Goal: Task Accomplishment & Management: Complete application form

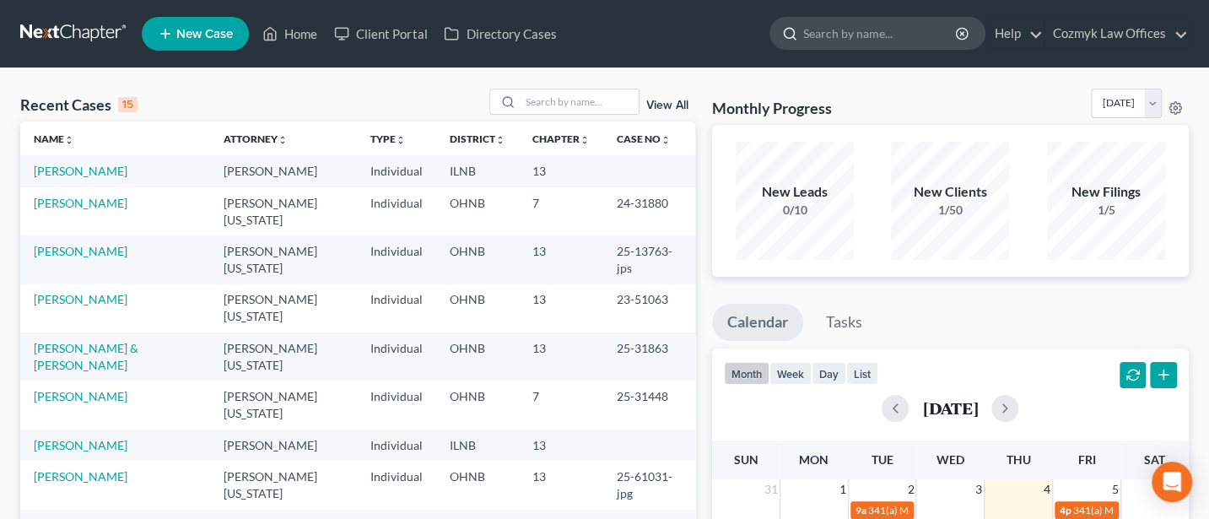
click at [875, 30] on input "search" at bounding box center [880, 33] width 154 height 31
type input "Jeremic"
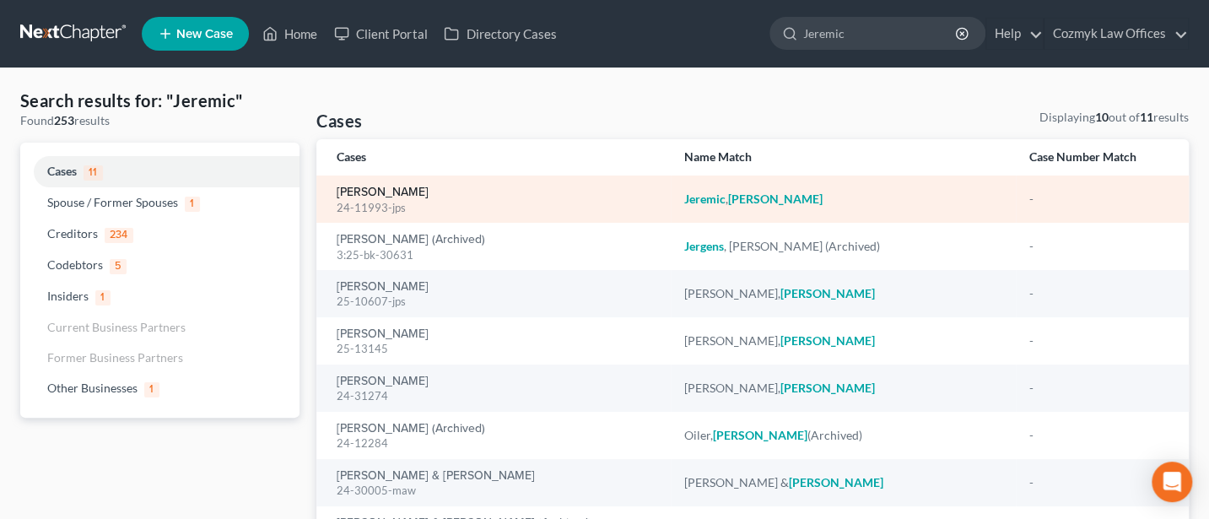
click at [391, 191] on link "[PERSON_NAME]" at bounding box center [383, 192] width 92 height 12
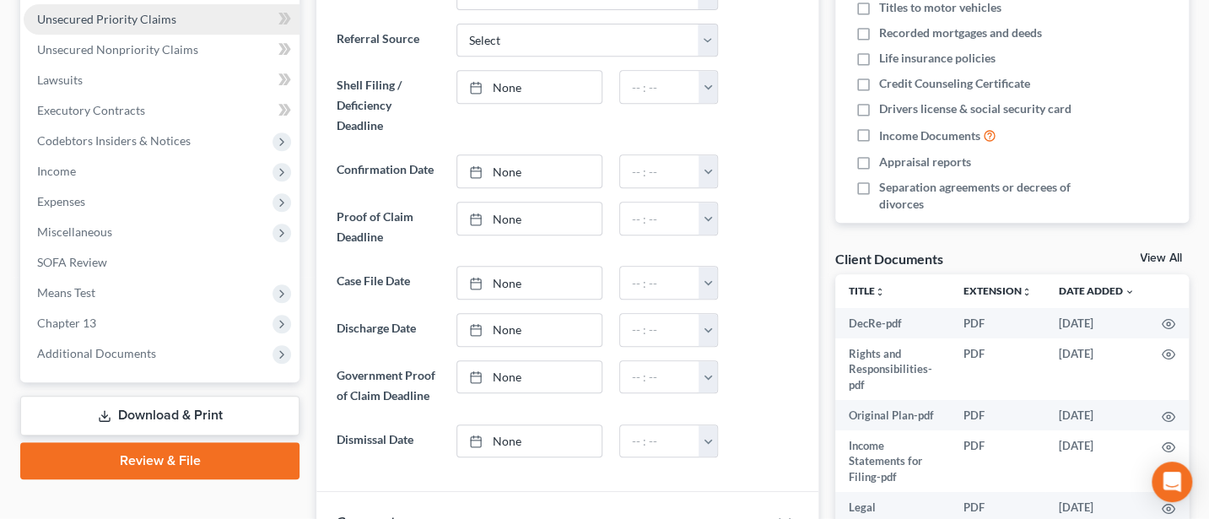
scroll to position [450, 0]
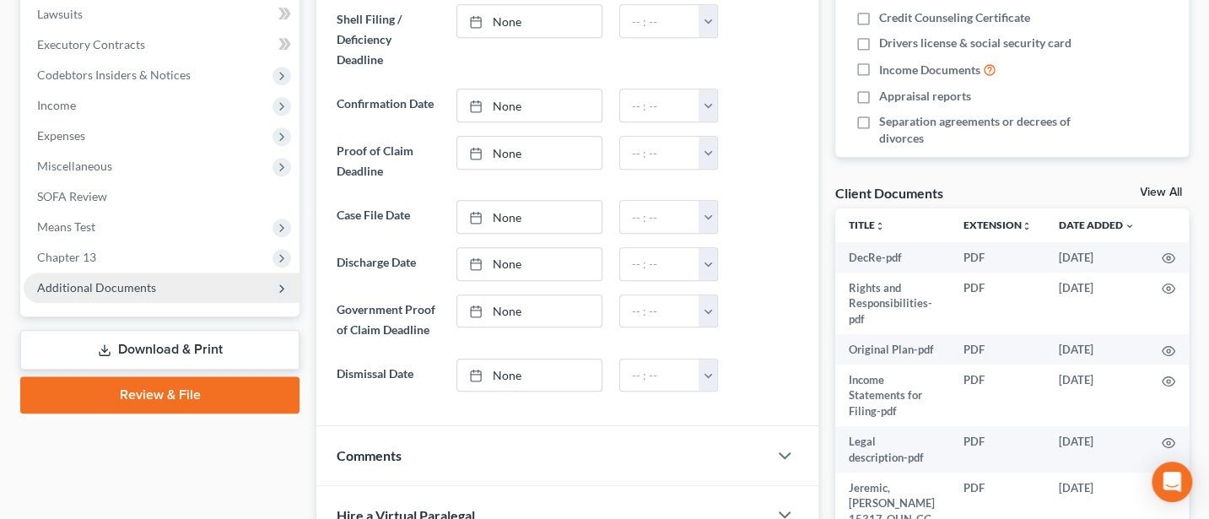
click at [77, 272] on span "Additional Documents" at bounding box center [162, 287] width 276 height 30
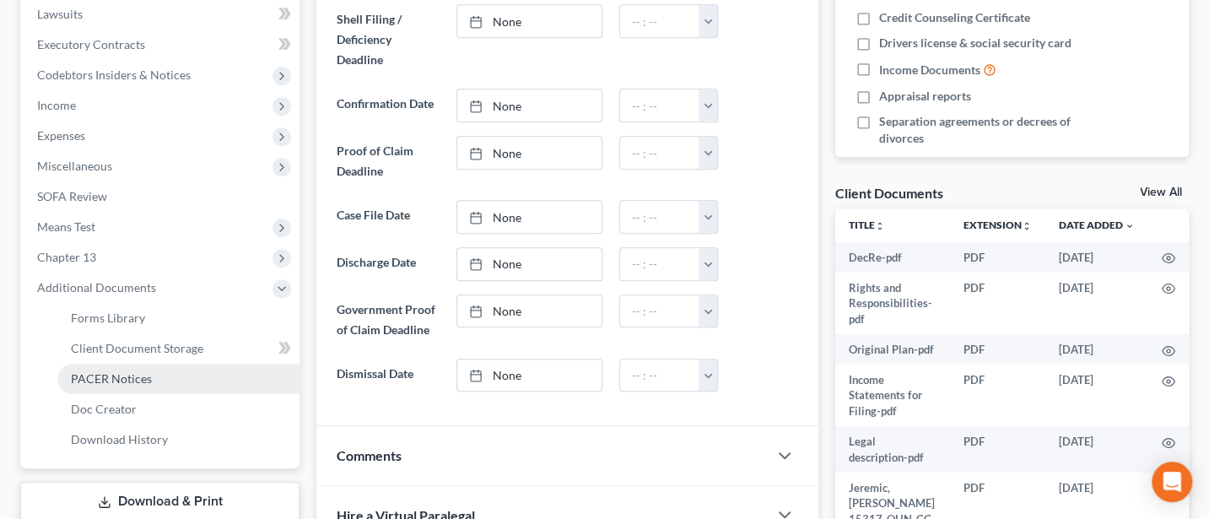
click at [76, 374] on span "PACER Notices" at bounding box center [111, 378] width 81 height 14
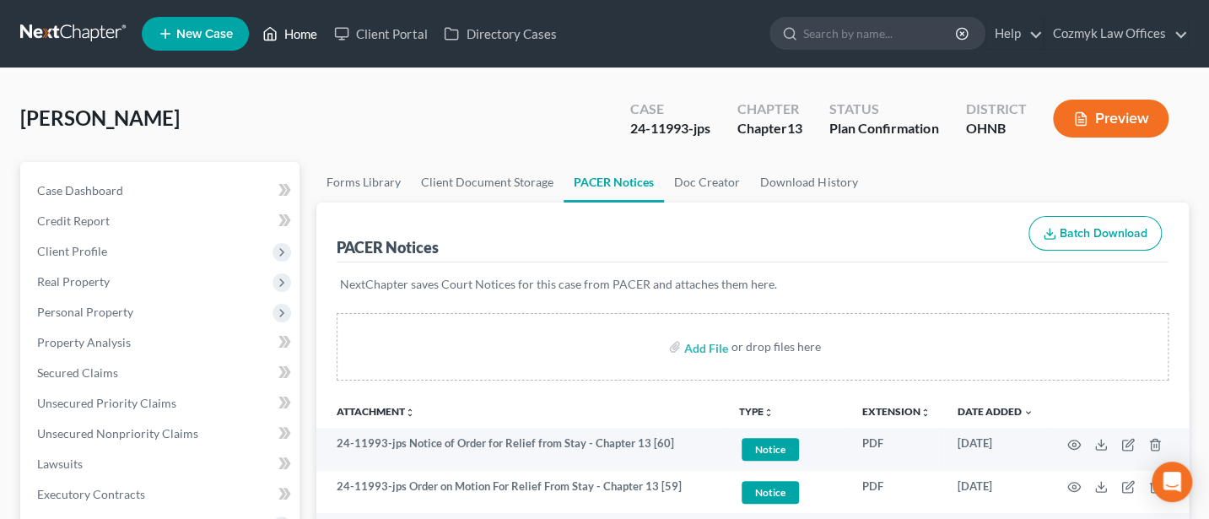
click at [288, 29] on link "Home" at bounding box center [290, 34] width 72 height 30
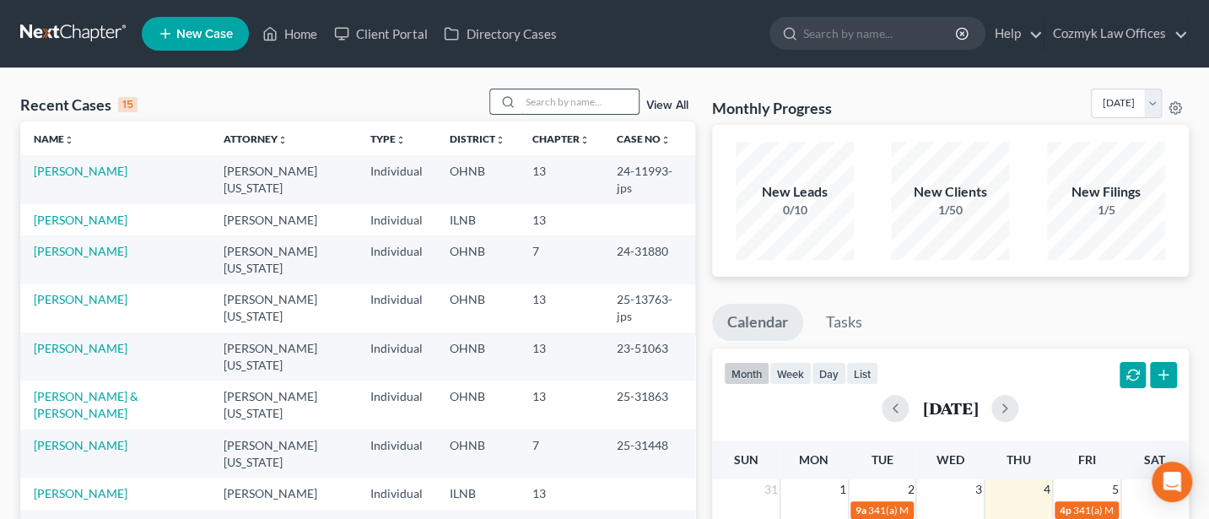
click at [555, 91] on input "search" at bounding box center [579, 101] width 118 height 24
type input "Narney"
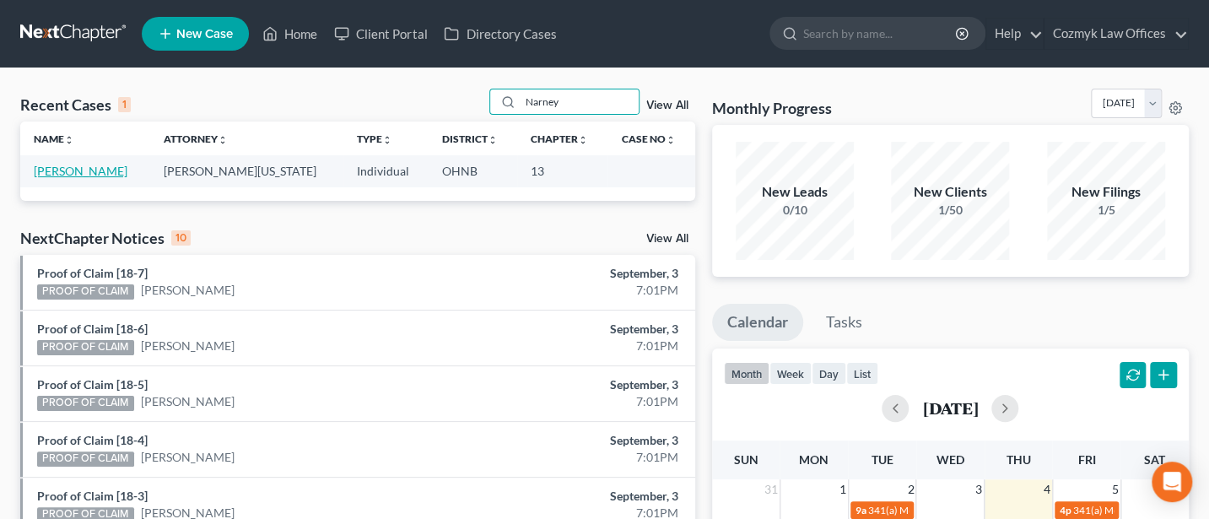
click at [78, 170] on link "[PERSON_NAME]" at bounding box center [81, 171] width 94 height 14
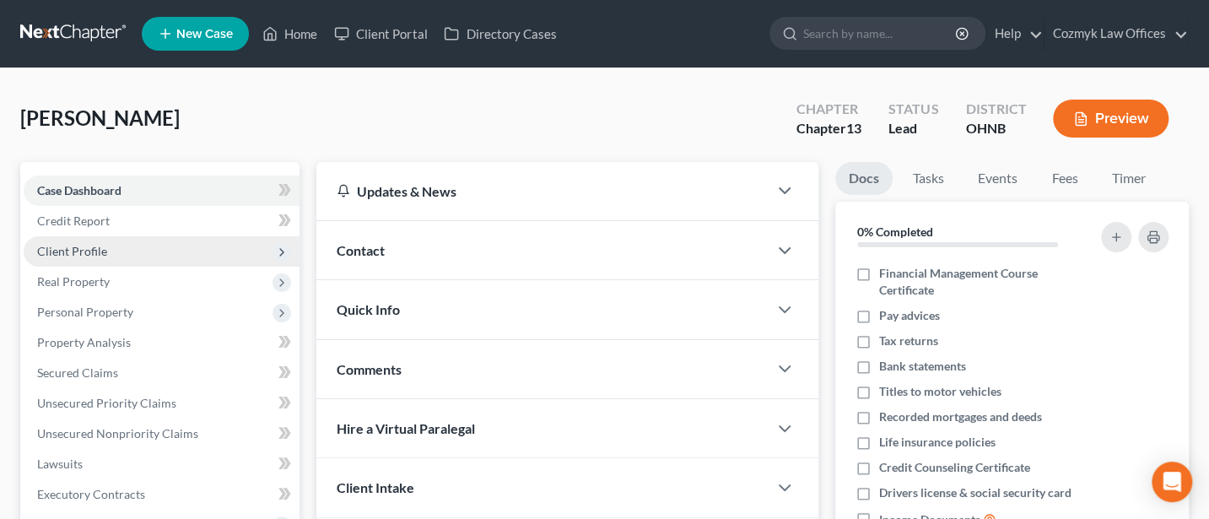
click at [36, 247] on span "Client Profile" at bounding box center [162, 251] width 276 height 30
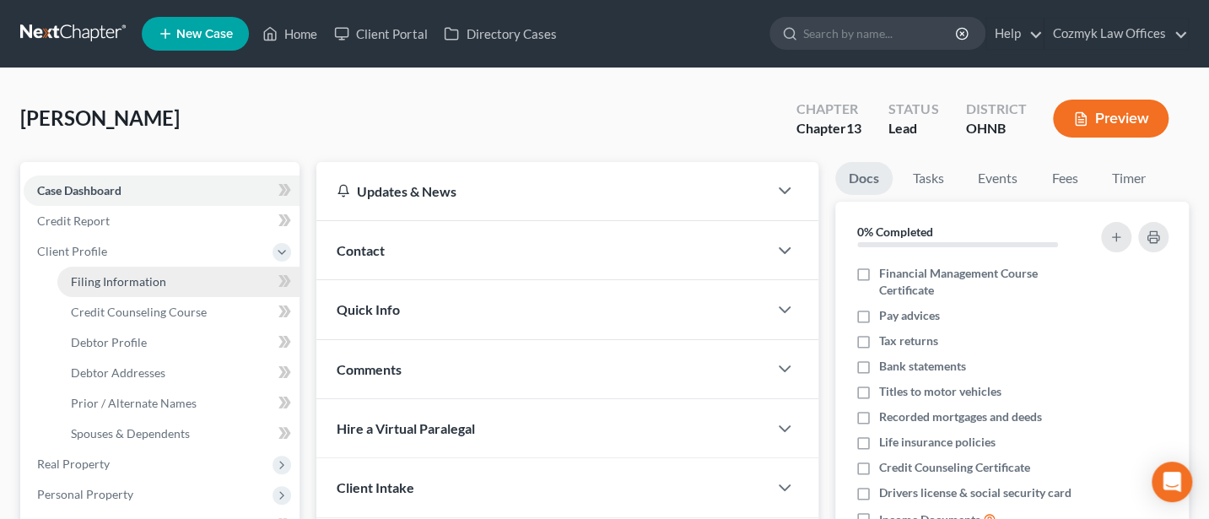
click at [125, 283] on span "Filing Information" at bounding box center [118, 281] width 95 height 14
select select "1"
select select "0"
select select "3"
select select "36"
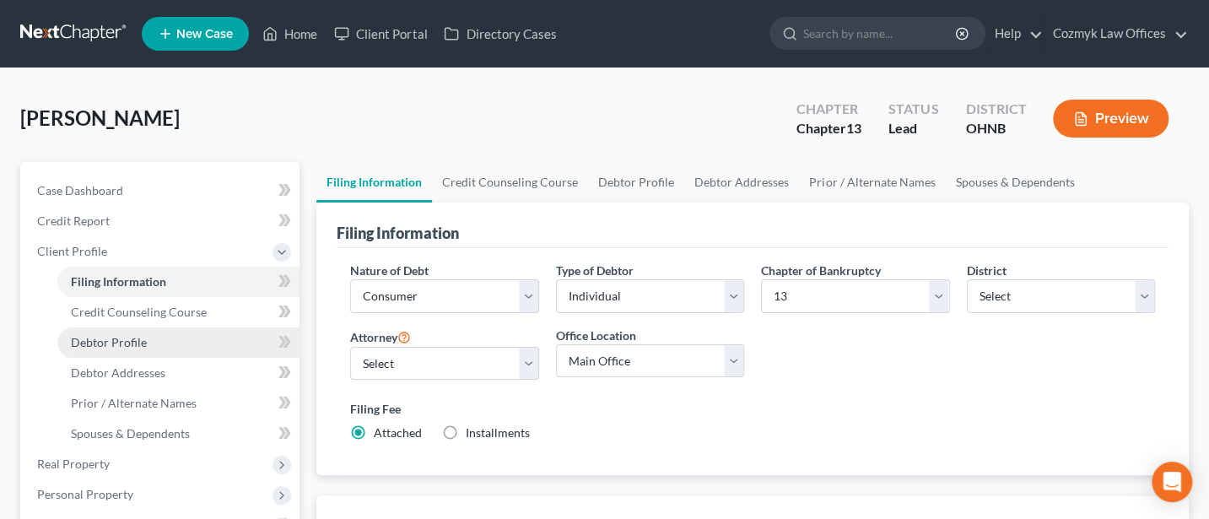
click at [120, 341] on span "Debtor Profile" at bounding box center [109, 342] width 76 height 14
select select "4"
select select "3"
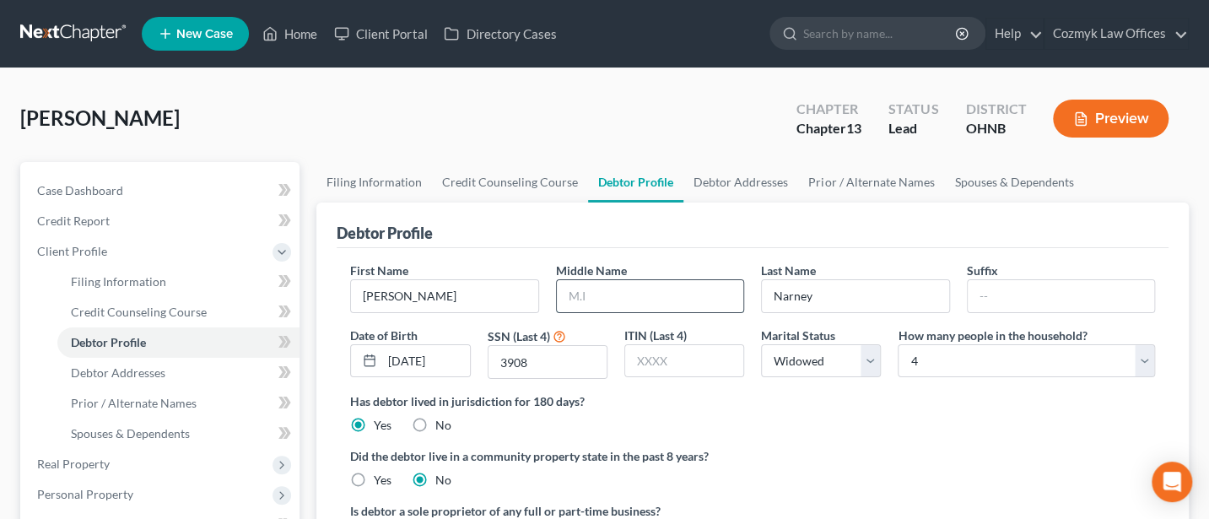
click at [669, 304] on input "text" at bounding box center [650, 296] width 186 height 32
type input "L"
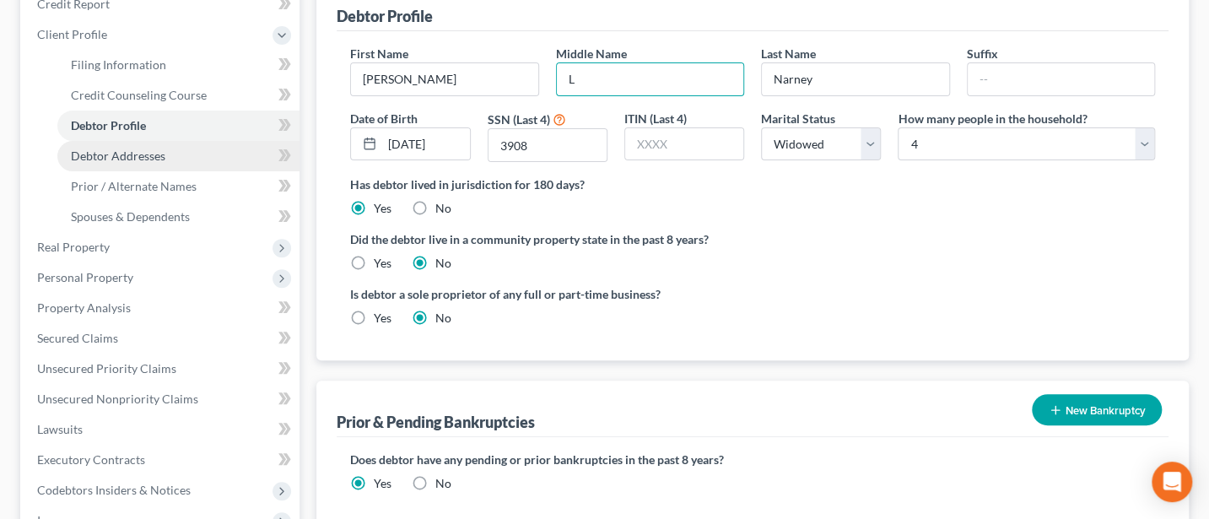
scroll to position [224, 0]
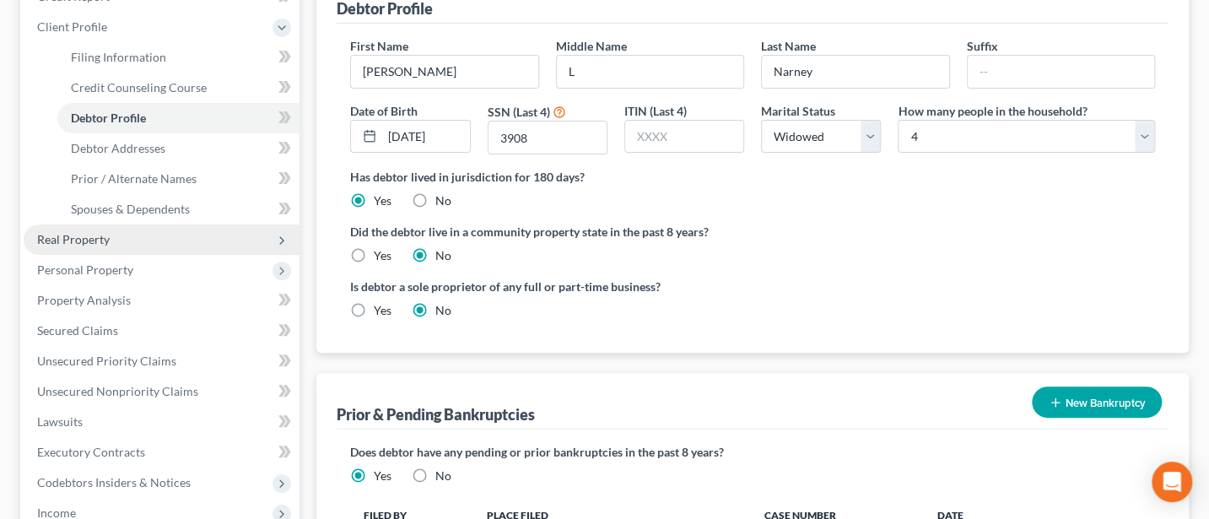
click at [78, 250] on span "Real Property" at bounding box center [162, 239] width 276 height 30
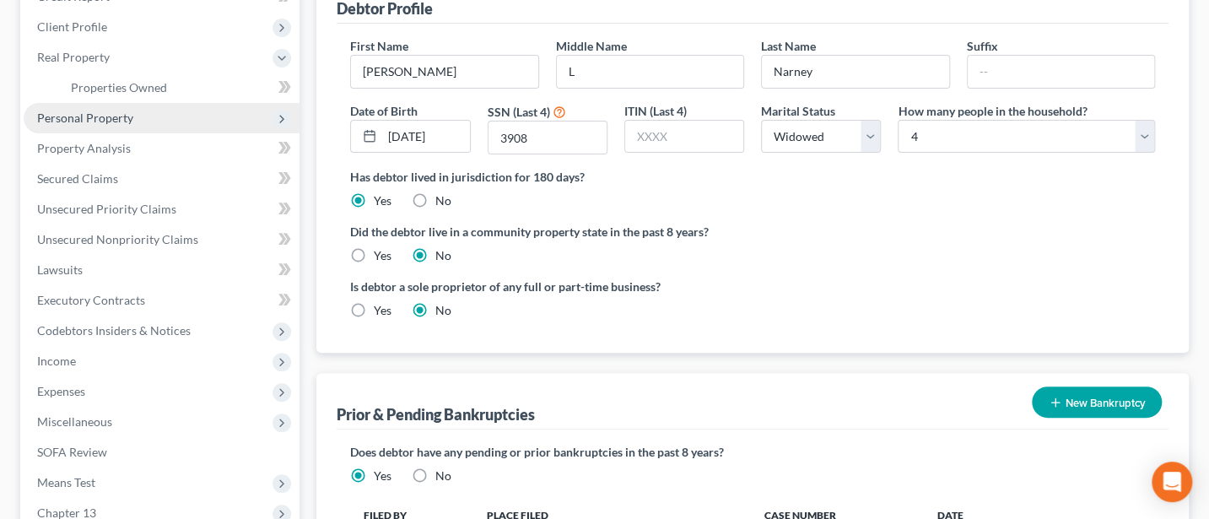
click at [117, 110] on span "Personal Property" at bounding box center [85, 117] width 96 height 14
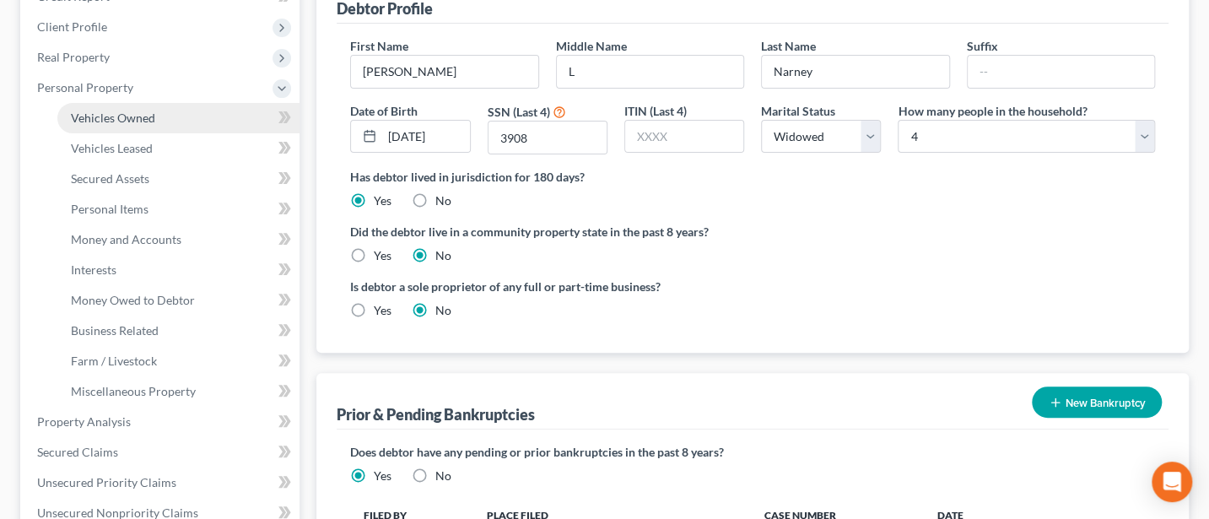
click at [114, 110] on span "Vehicles Owned" at bounding box center [113, 117] width 84 height 14
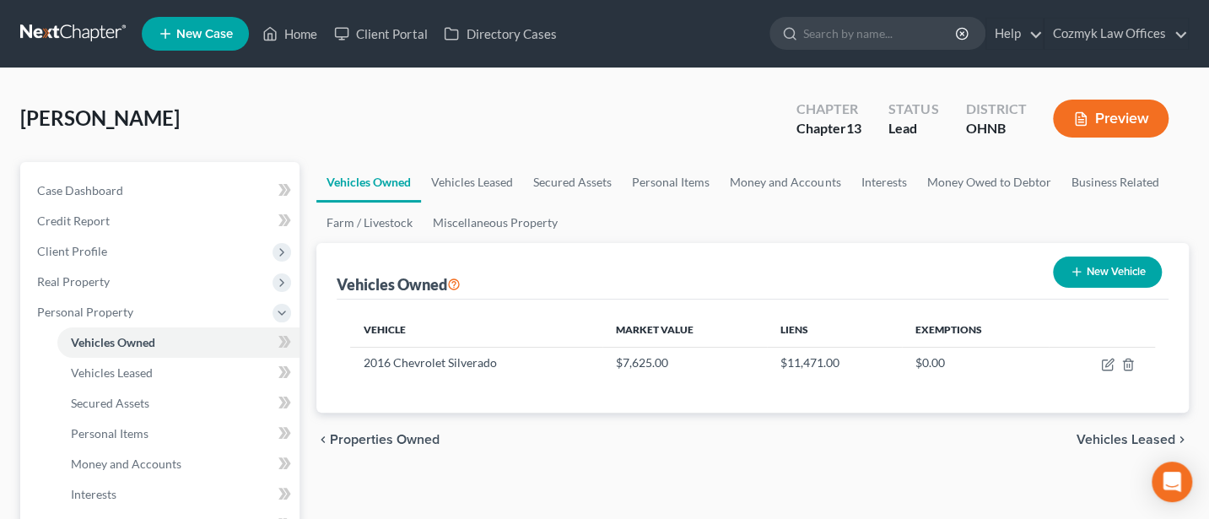
click at [1113, 267] on button "New Vehicle" at bounding box center [1107, 271] width 109 height 31
select select "0"
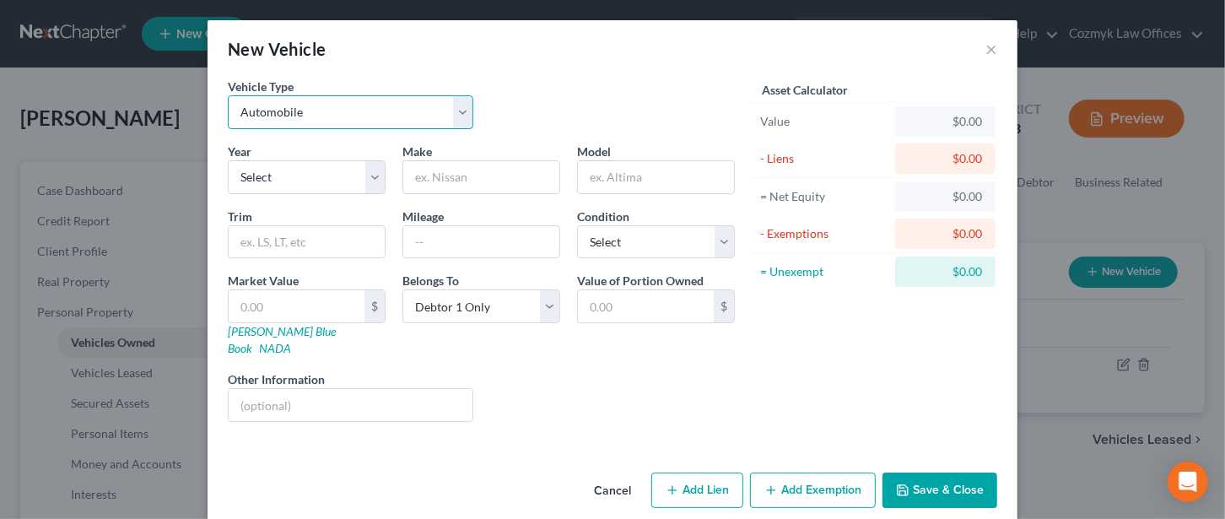
click at [349, 119] on select "Select Automobile Truck Trailer Watercraft Aircraft Motor Home Atv Other Vehicle" at bounding box center [350, 112] width 245 height 34
select select "3"
click at [228, 95] on select "Select Automobile Truck Trailer Watercraft Aircraft Motor Home Atv Other Vehicle" at bounding box center [350, 112] width 245 height 34
click at [434, 180] on input "text" at bounding box center [481, 177] width 156 height 32
type input "1"
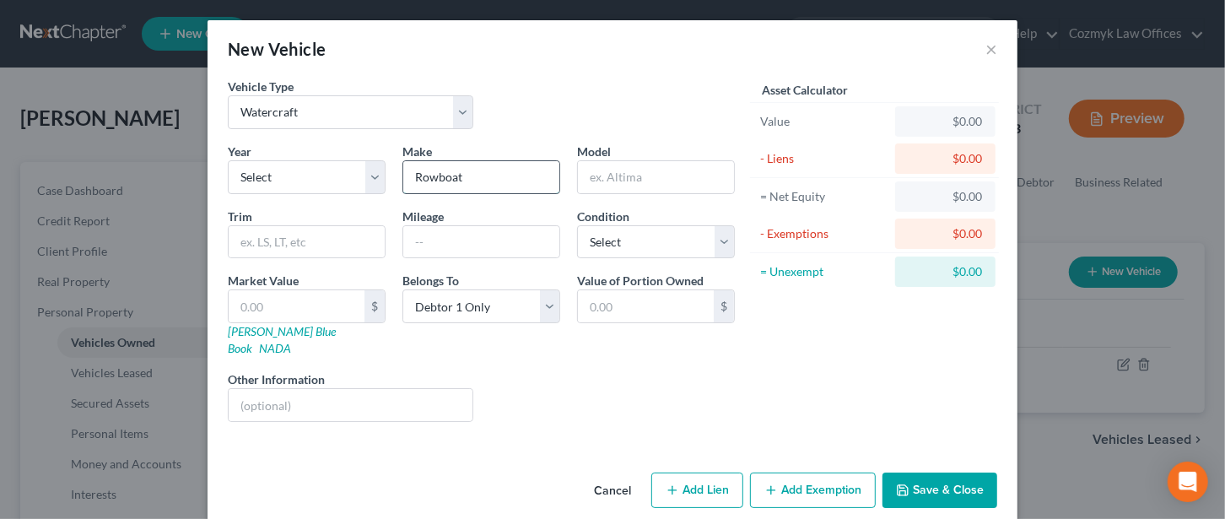
type input "Rowboat"
type input "12'"
select select "4"
type input "1"
type input "1.00"
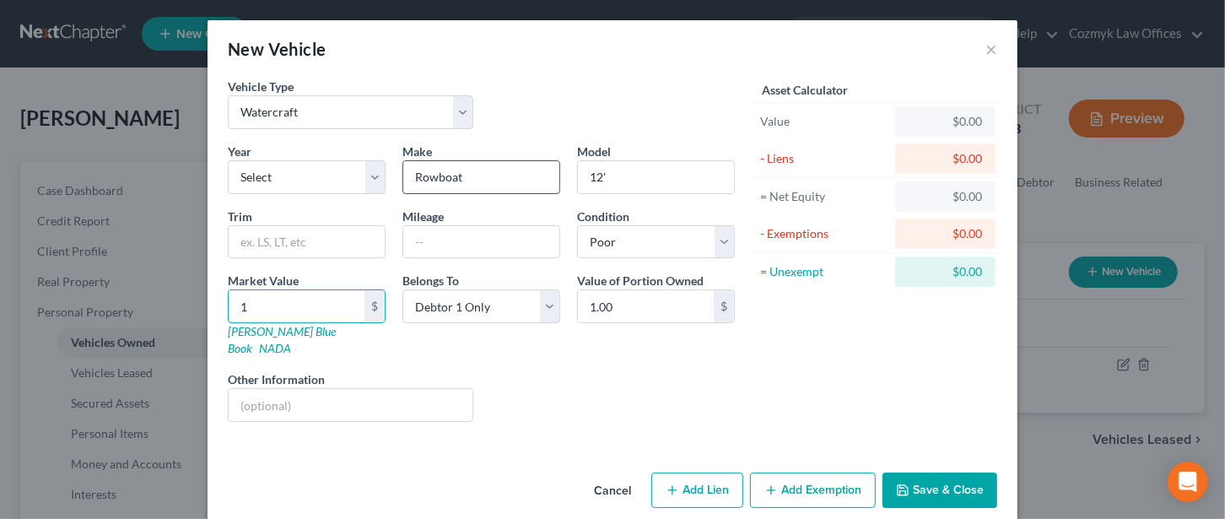
type input "10"
type input "10.00"
type input "100"
type input "100.00"
type input "100"
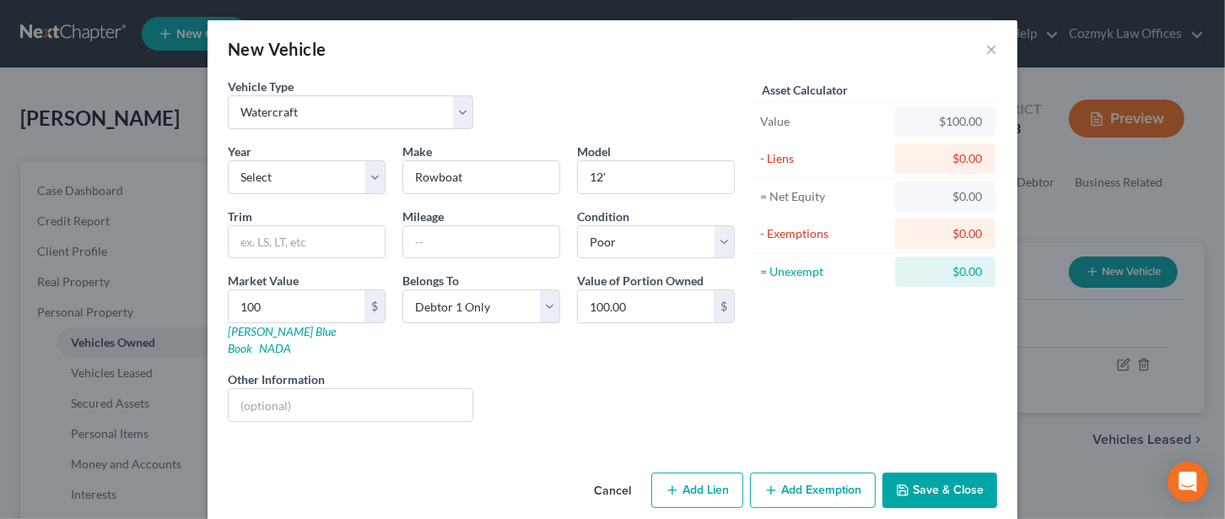
click at [811, 472] on button "Add Exemption" at bounding box center [813, 489] width 126 height 35
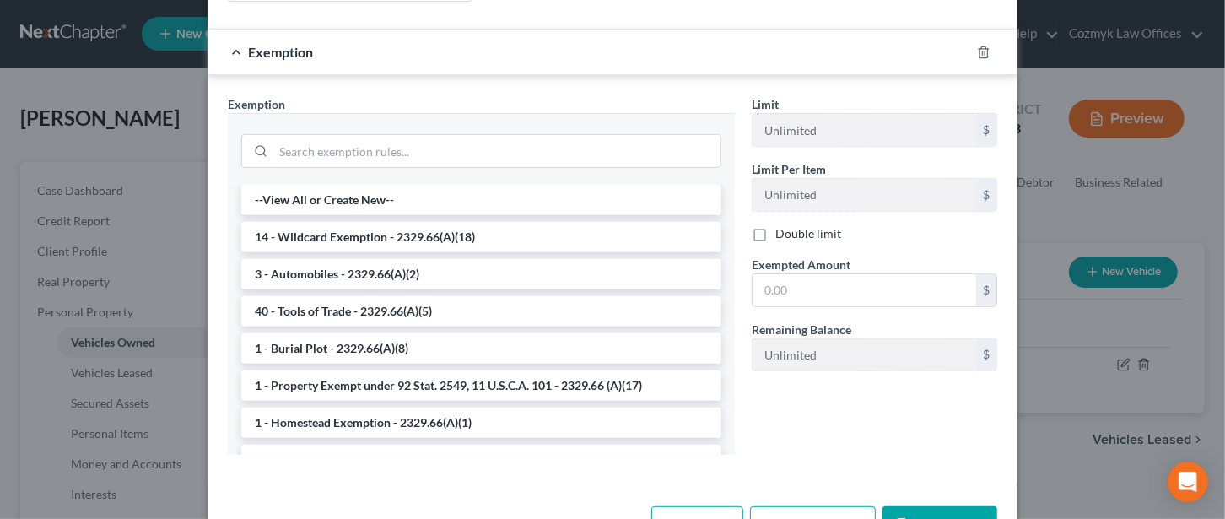
scroll to position [450, 0]
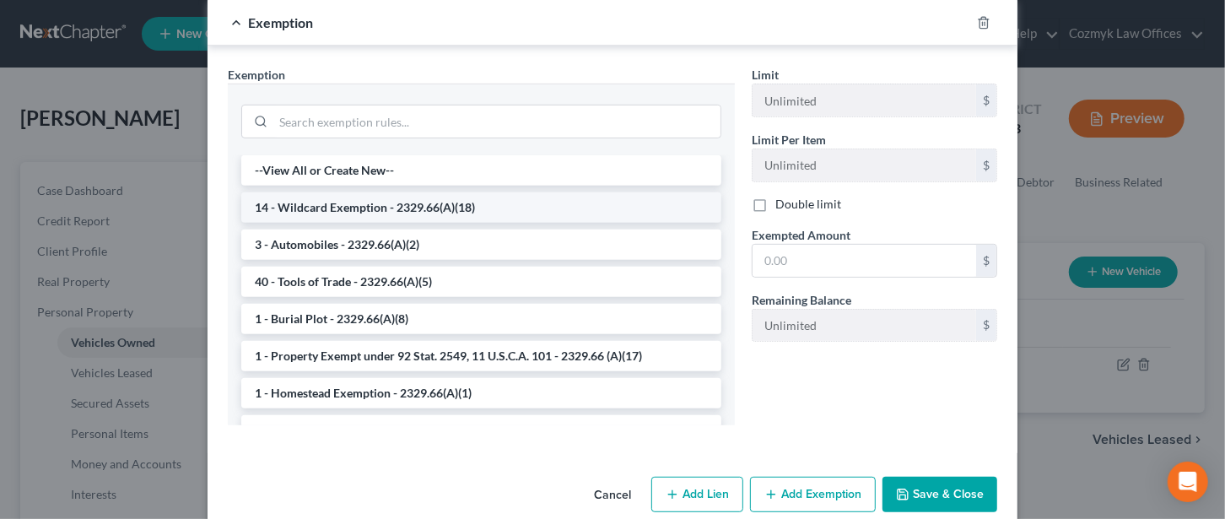
click at [354, 192] on li "14 - Wildcard Exemption - 2329.66(A)(18)" at bounding box center [481, 207] width 480 height 30
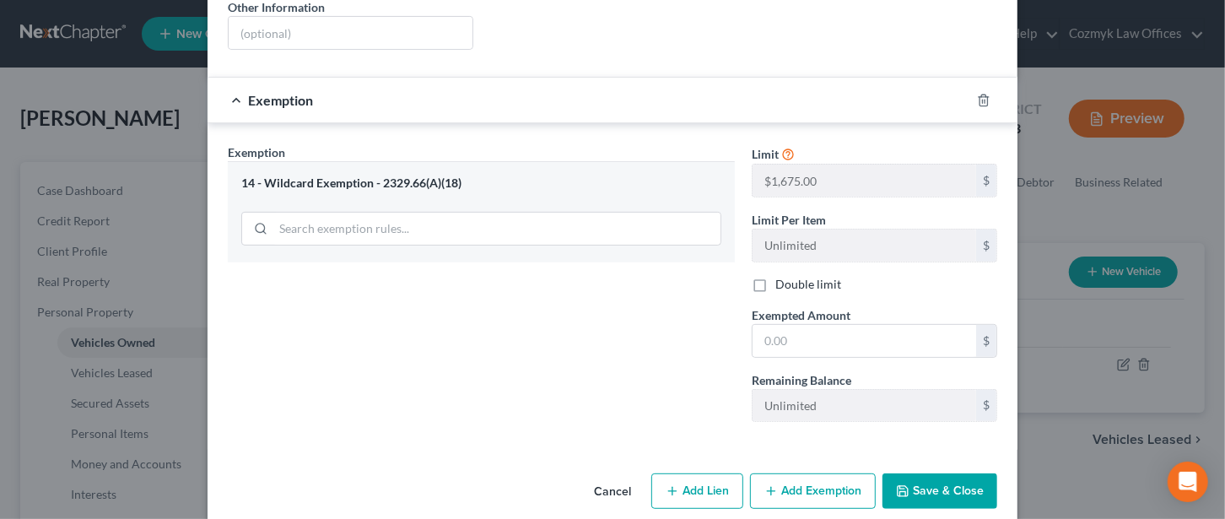
scroll to position [374, 0]
click at [763, 324] on input "text" at bounding box center [864, 339] width 224 height 32
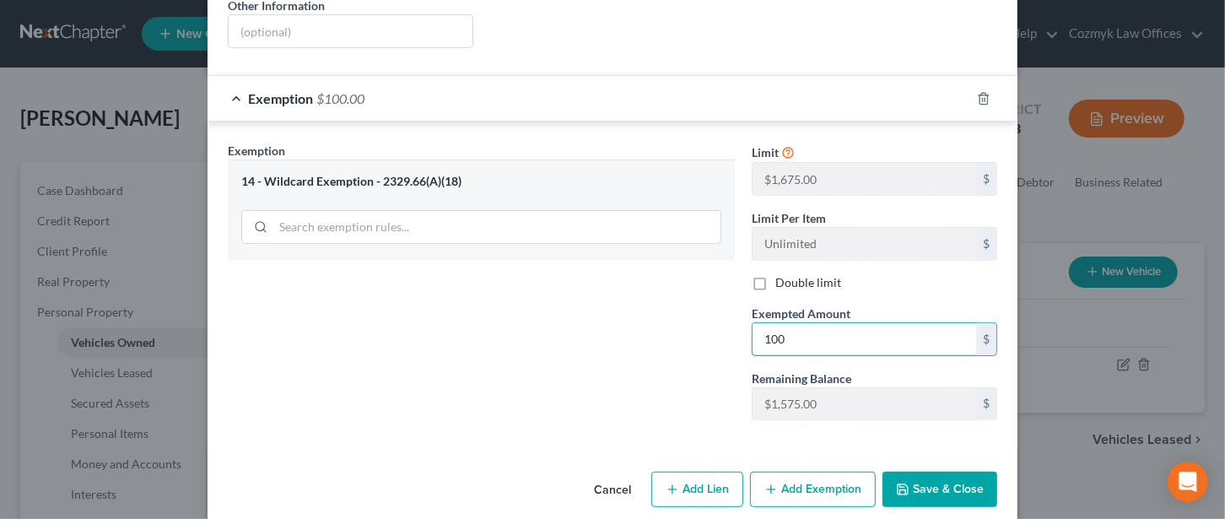
type input "100"
click at [709, 326] on div "Exemption Set must be selected for CA. Exemption * 14 - Wildcard Exemption - 23…" at bounding box center [481, 288] width 524 height 292
click at [961, 472] on button "Save & Close" at bounding box center [939, 489] width 115 height 35
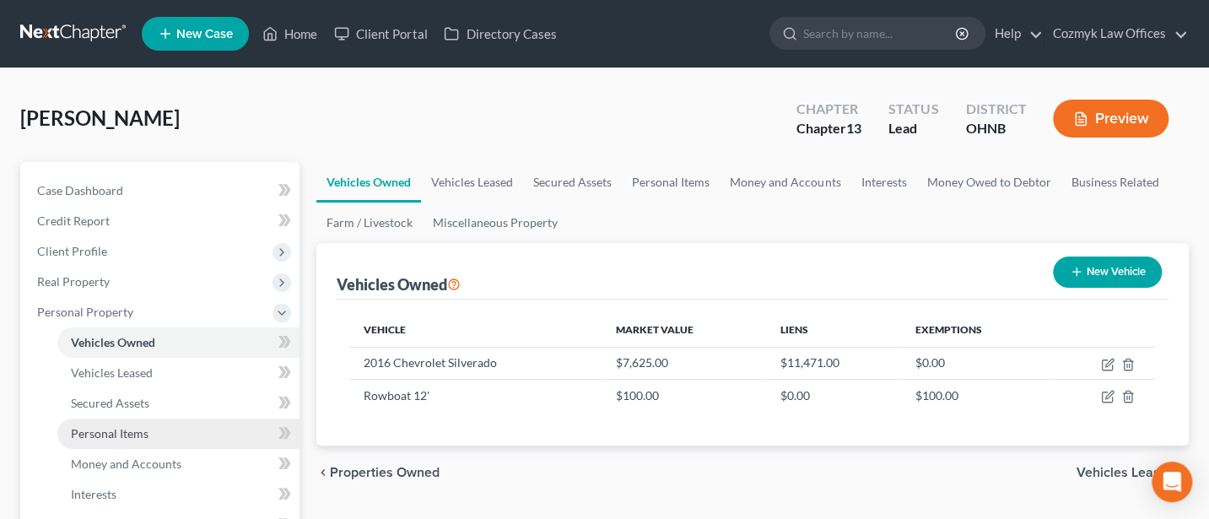
click at [134, 429] on span "Personal Items" at bounding box center [110, 433] width 78 height 14
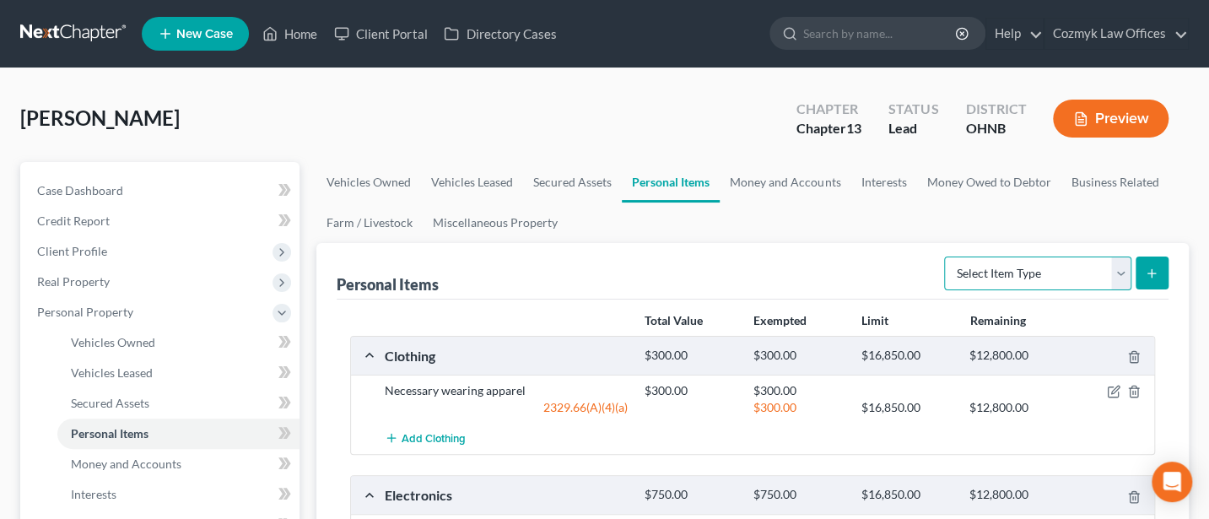
click at [1127, 267] on select "Select Item Type Clothing Collectibles Of Value Electronics Firearms Household …" at bounding box center [1037, 273] width 187 height 34
select select "firearms"
click at [946, 256] on select "Select Item Type Clothing Collectibles Of Value Electronics Firearms Household …" at bounding box center [1037, 273] width 187 height 34
click at [1156, 270] on icon "submit" at bounding box center [1151, 273] width 13 height 13
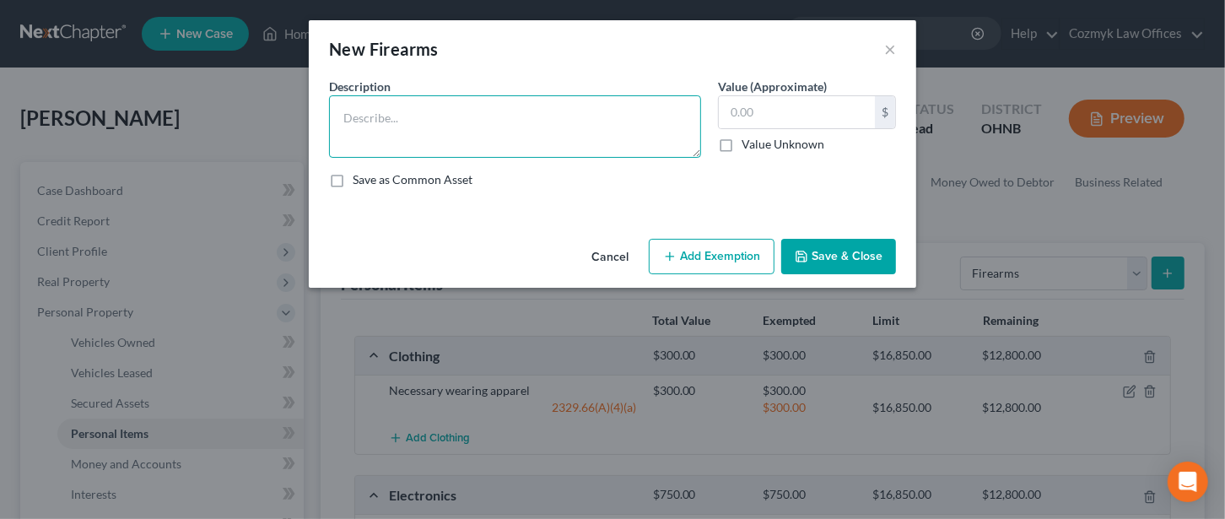
click at [440, 128] on textarea at bounding box center [515, 126] width 372 height 62
type textarea "Two 22 cal firearms"
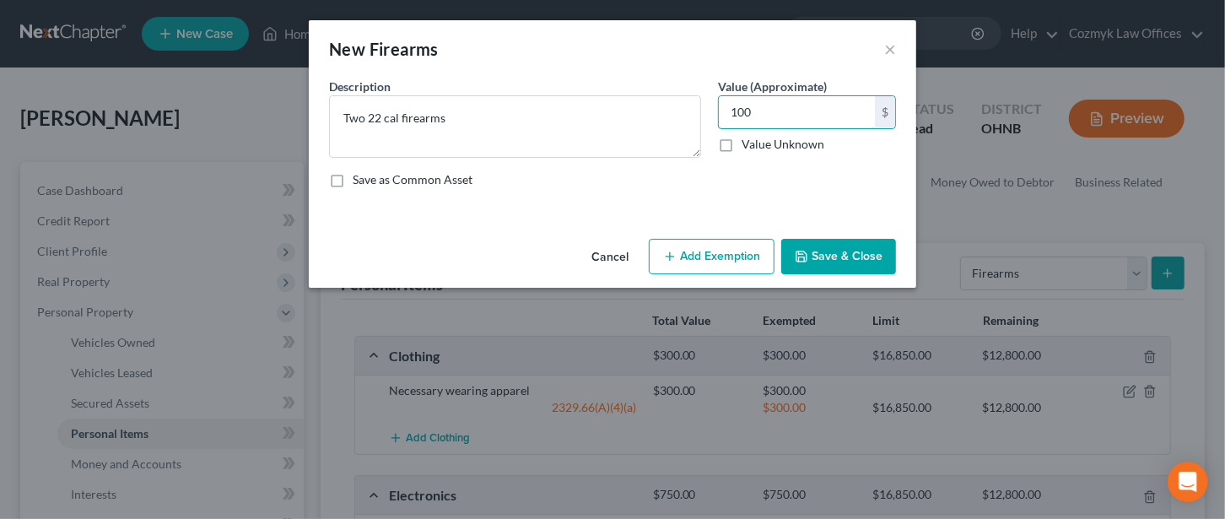
type input "100"
click at [727, 244] on button "Add Exemption" at bounding box center [712, 256] width 126 height 35
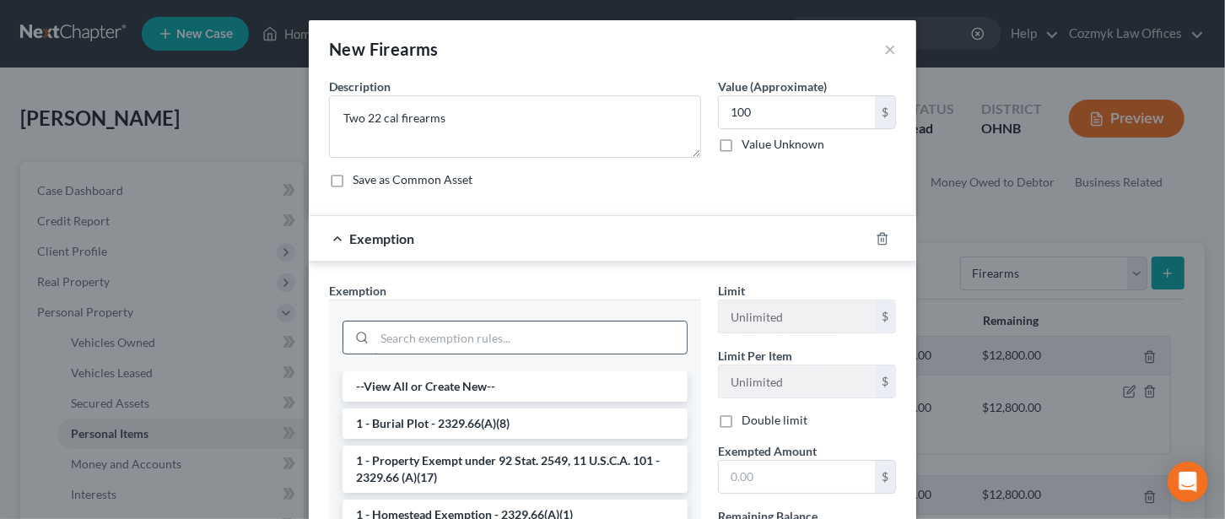
click at [433, 335] on input "search" at bounding box center [531, 337] width 312 height 32
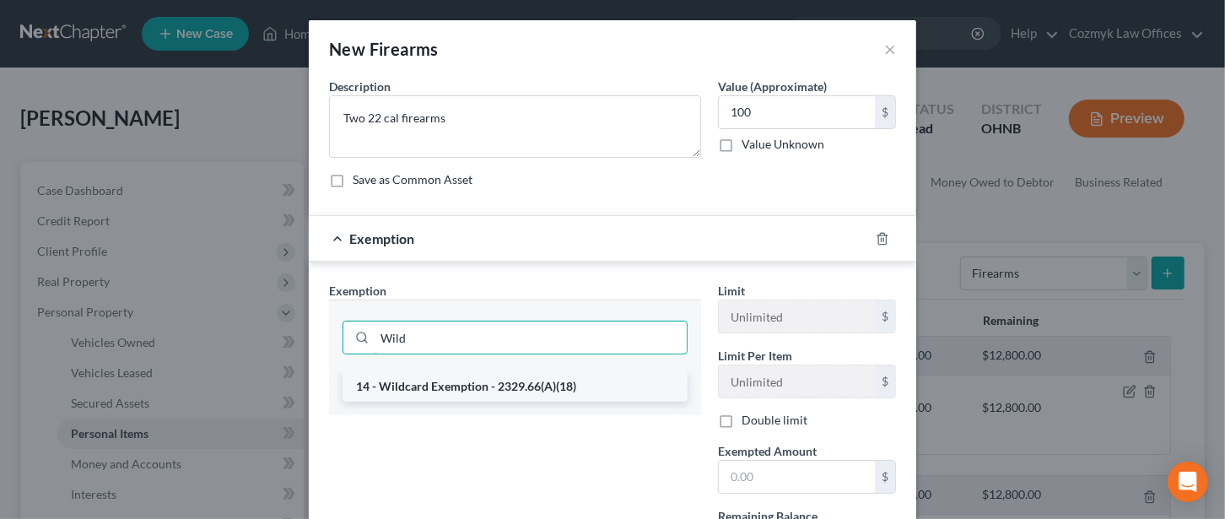
type input "Wild"
click at [456, 390] on li "14 - Wildcard Exemption - 2329.66(A)(18)" at bounding box center [514, 386] width 345 height 30
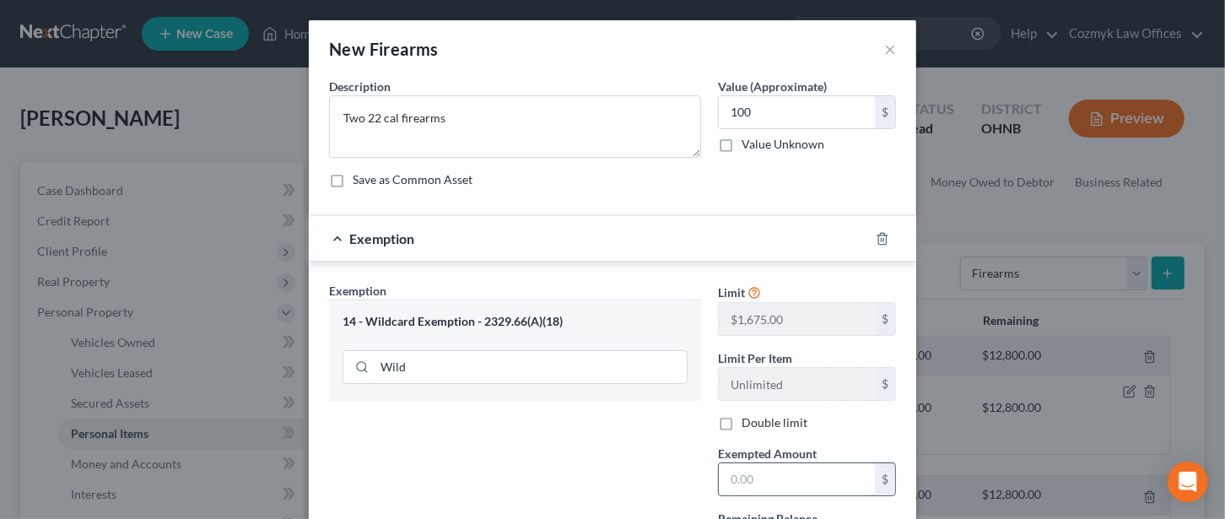
click at [750, 478] on input "text" at bounding box center [797, 479] width 156 height 32
type input "100"
click at [606, 419] on div "Exemption Set must be selected for CA. Exemption * 14 - Wildcard Exemption - 23…" at bounding box center [515, 428] width 389 height 292
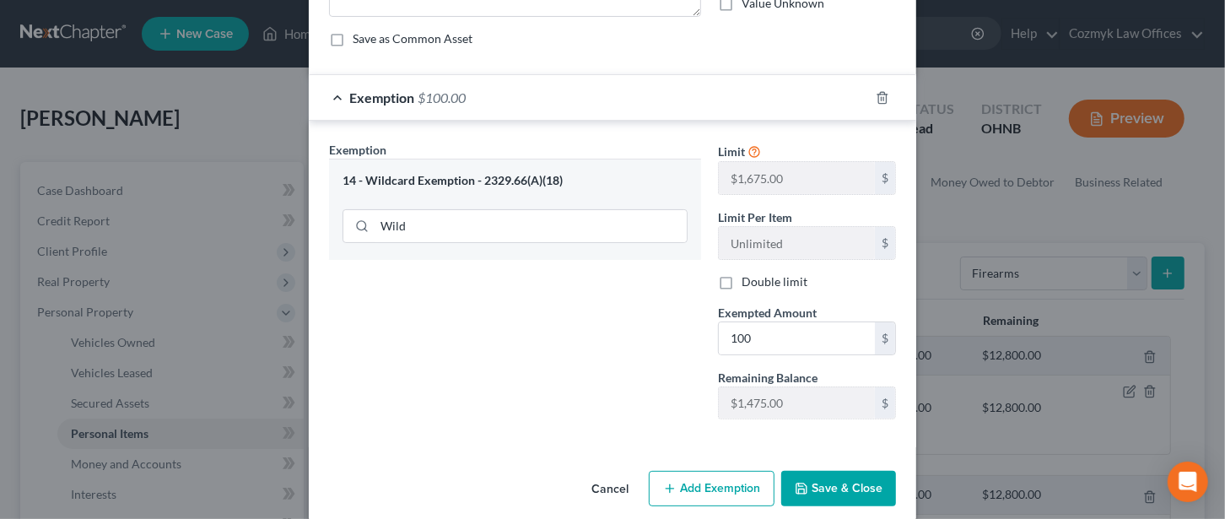
scroll to position [159, 0]
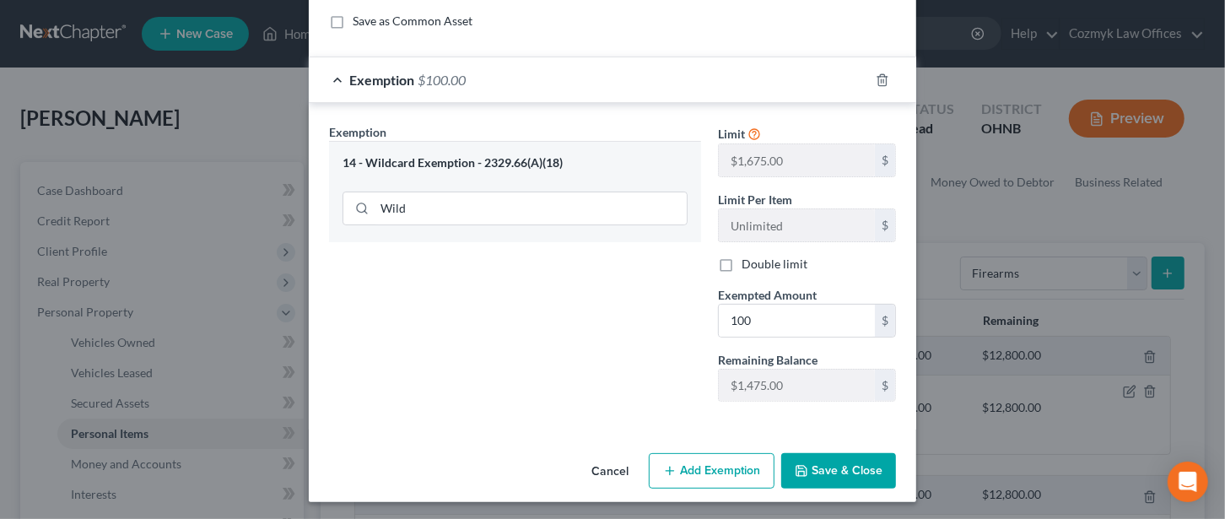
click at [836, 464] on button "Save & Close" at bounding box center [838, 470] width 115 height 35
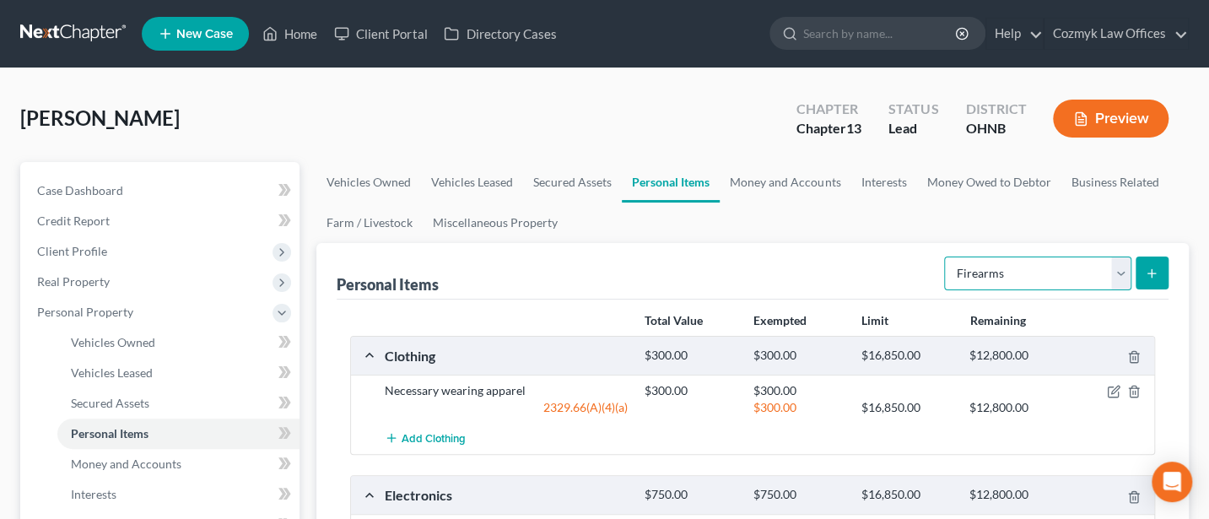
click at [1122, 275] on select "Select Item Type Clothing Collectibles Of Value Electronics Firearms Household …" at bounding box center [1037, 273] width 187 height 34
select select "jewelry"
click at [946, 256] on select "Select Item Type Clothing Collectibles Of Value Electronics Firearms Household …" at bounding box center [1037, 273] width 187 height 34
click at [1148, 268] on icon "submit" at bounding box center [1151, 273] width 13 height 13
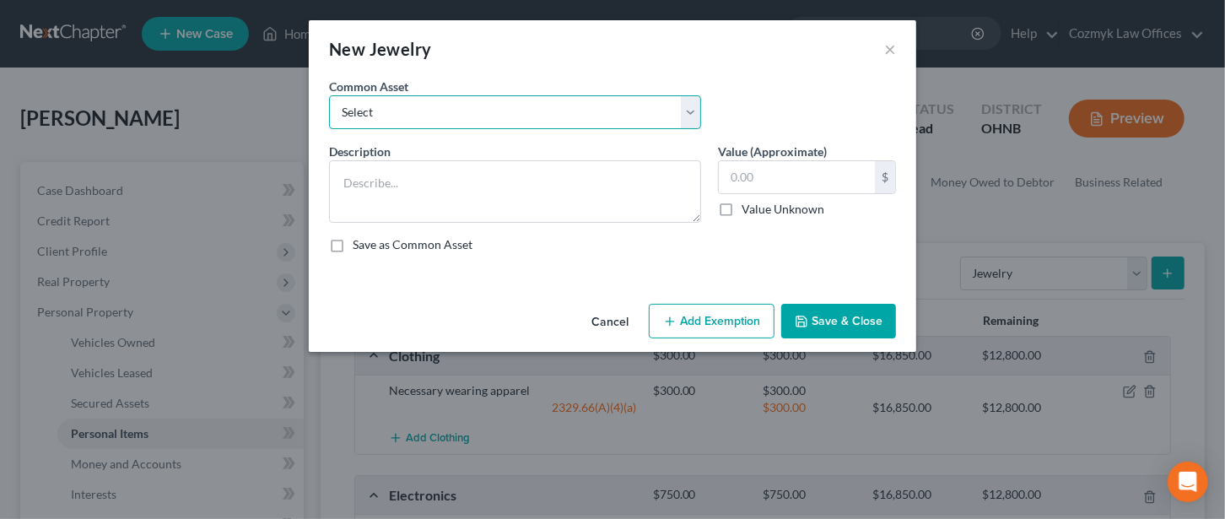
click at [412, 109] on select "Select Costume Jewelry Wedding rings" at bounding box center [515, 112] width 372 height 34
select select "0"
click at [329, 95] on select "Select Costume Jewelry Wedding rings" at bounding box center [515, 112] width 372 height 34
type textarea "Costume Jewelry"
type input "50.00"
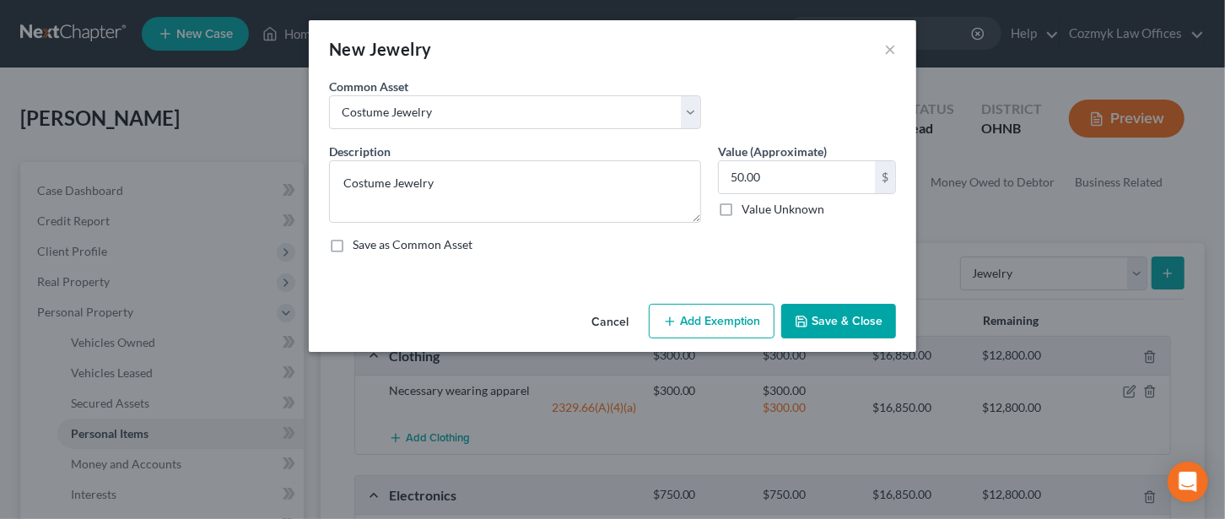
click at [691, 321] on button "Add Exemption" at bounding box center [712, 321] width 126 height 35
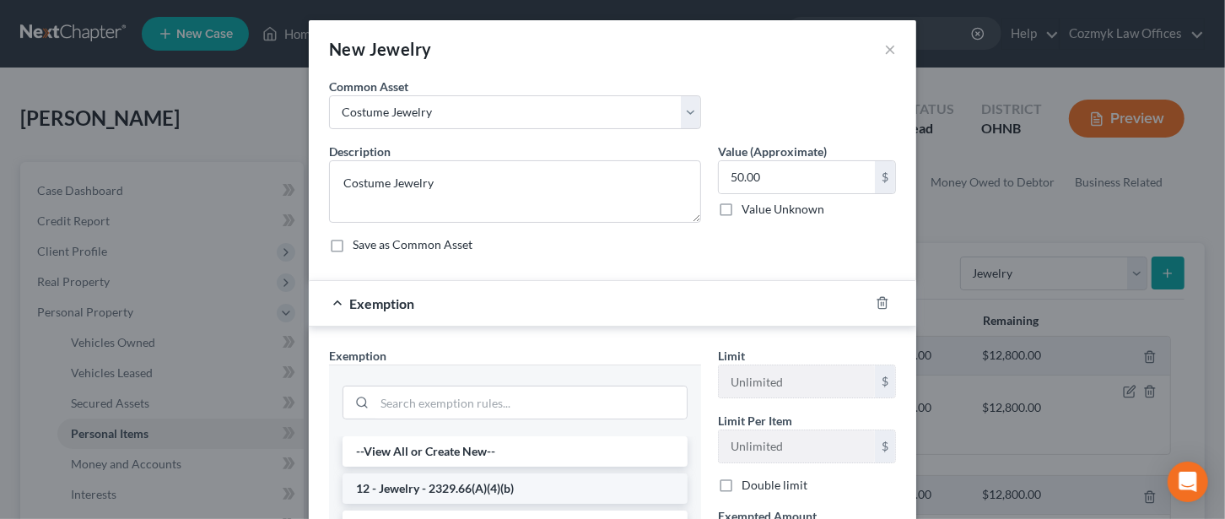
click at [443, 478] on li "12 - Jewelry - 2329.66(A)(4)(b)" at bounding box center [514, 488] width 345 height 30
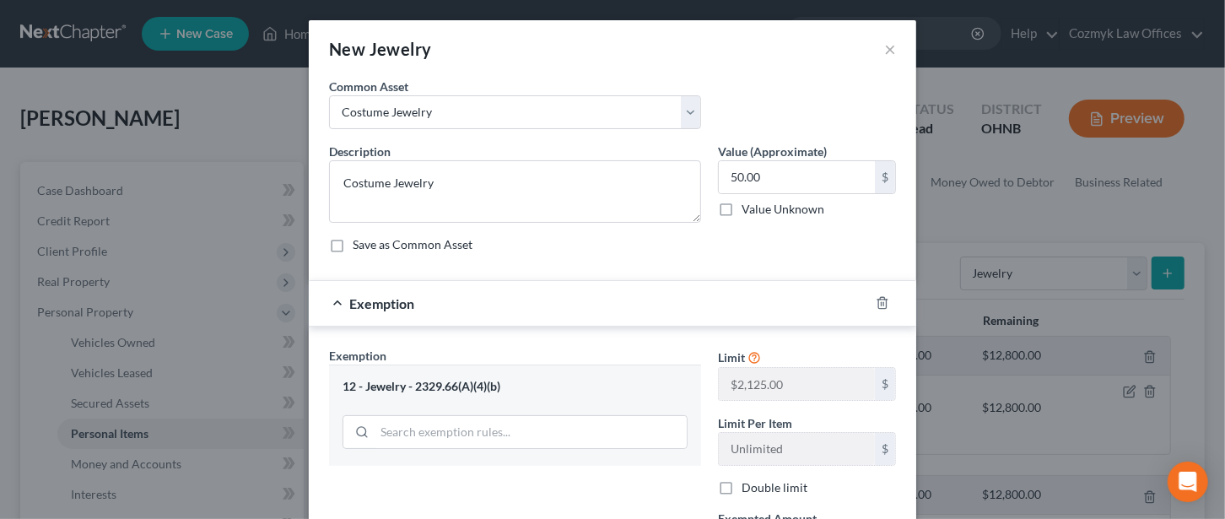
scroll to position [224, 0]
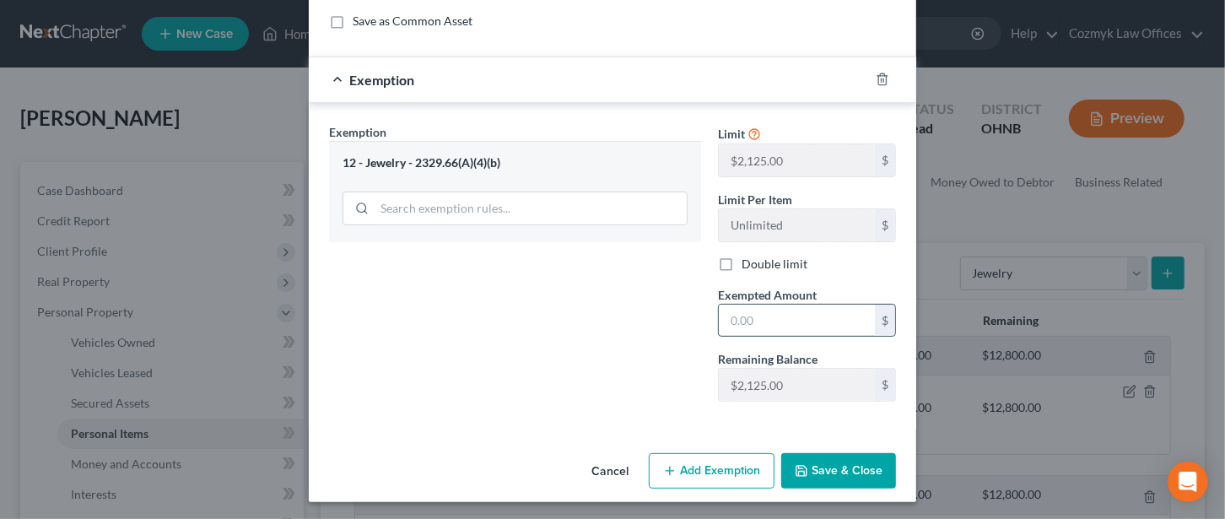
click at [742, 318] on input "text" at bounding box center [797, 321] width 156 height 32
type input "50"
click at [811, 461] on button "Save & Close" at bounding box center [838, 470] width 115 height 35
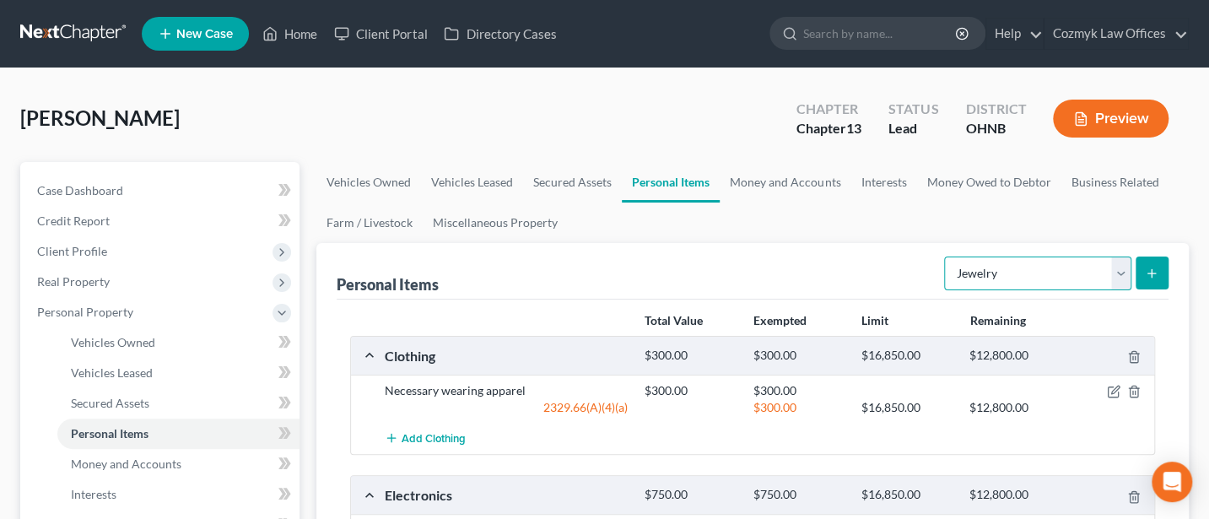
click at [1129, 260] on select "Select Item Type Clothing Collectibles Of Value Electronics Firearms Household …" at bounding box center [1037, 273] width 187 height 34
select select "pets"
click at [946, 256] on select "Select Item Type Clothing Collectibles Of Value Electronics Firearms Household …" at bounding box center [1037, 273] width 187 height 34
click at [1147, 270] on icon "submit" at bounding box center [1151, 273] width 13 height 13
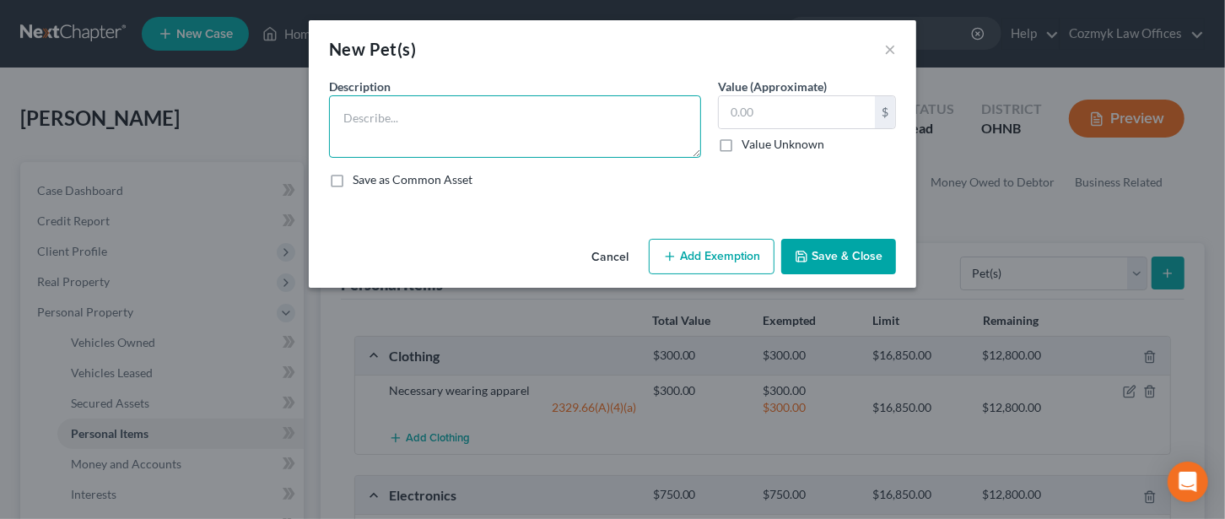
click at [481, 137] on textarea at bounding box center [515, 126] width 372 height 62
type textarea "Dog & cat"
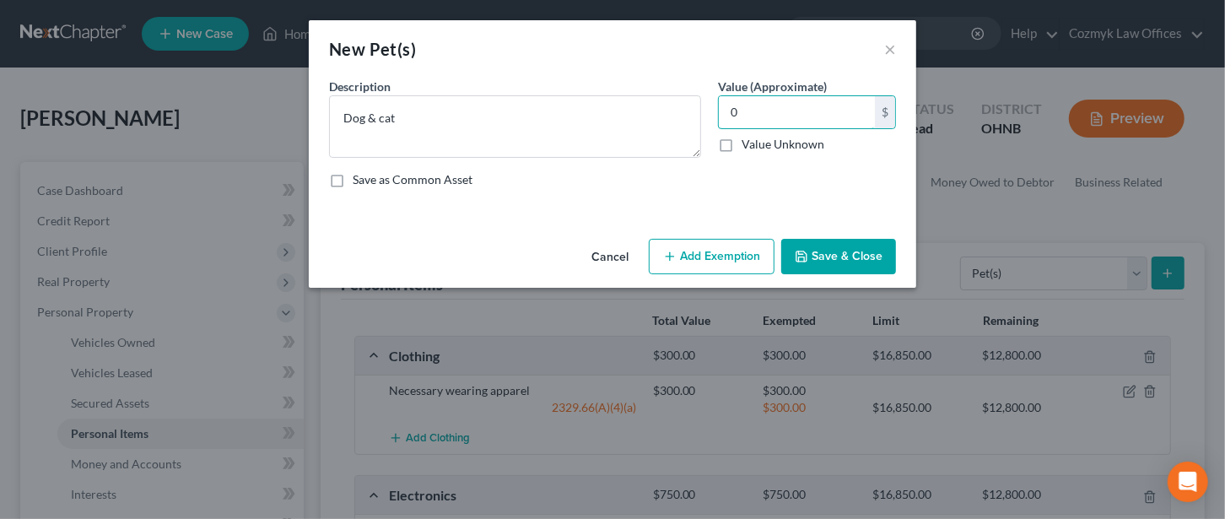
type input "0"
click at [872, 251] on button "Save & Close" at bounding box center [838, 256] width 115 height 35
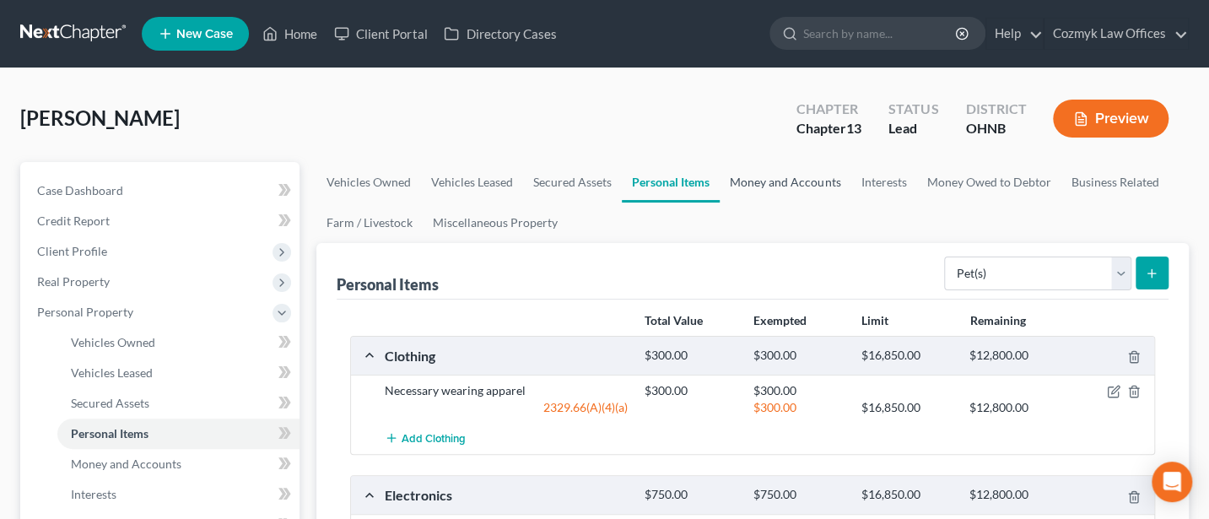
click at [790, 177] on link "Money and Accounts" at bounding box center [785, 182] width 131 height 40
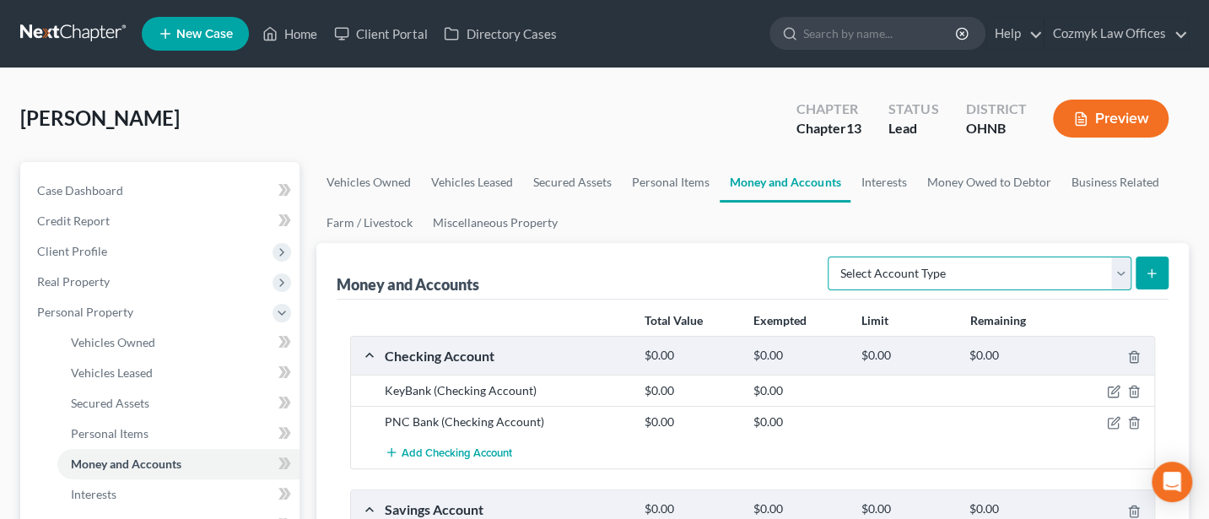
click at [1124, 277] on select "Select Account Type Brokerage Cash on Hand Certificates of Deposit Checking Acc…" at bounding box center [979, 273] width 304 height 34
select select "cash_on_hand"
click at [831, 256] on select "Select Account Type Brokerage Cash on Hand Certificates of Deposit Checking Acc…" at bounding box center [979, 273] width 304 height 34
click at [1154, 277] on icon "submit" at bounding box center [1151, 273] width 13 height 13
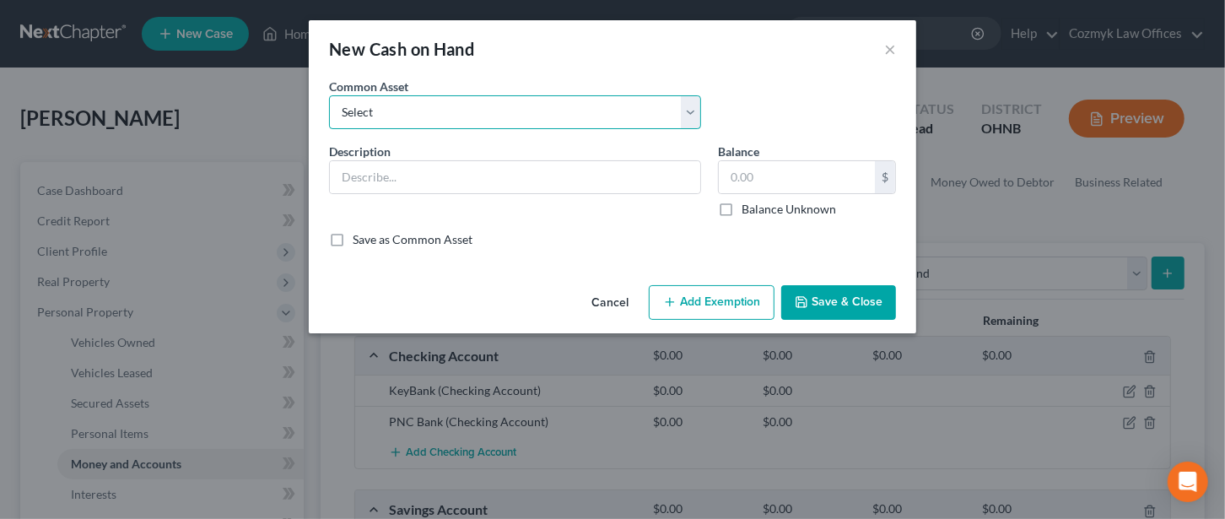
click at [510, 126] on select "Select Cash on Hand" at bounding box center [515, 112] width 372 height 34
select select "0"
click at [329, 95] on select "Select Cash on Hand" at bounding box center [515, 112] width 372 height 34
type input "Cash on Hand"
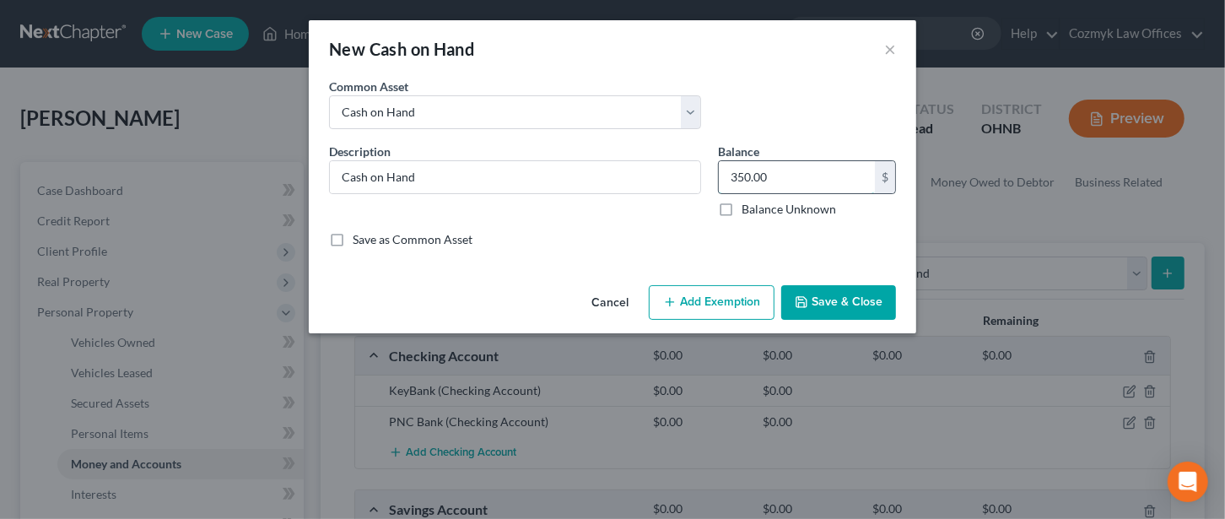
click at [771, 181] on input "350.00" at bounding box center [797, 177] width 156 height 32
type input "15"
click at [708, 291] on button "Add Exemption" at bounding box center [712, 302] width 126 height 35
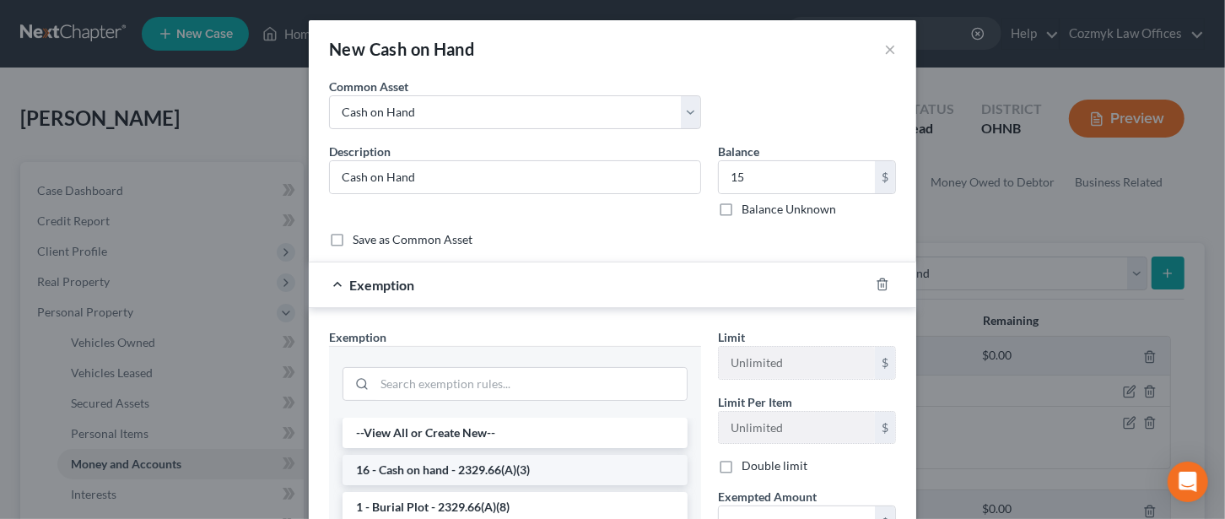
click at [456, 462] on li "16 - Cash on hand - 2329.66(A)(3)" at bounding box center [514, 470] width 345 height 30
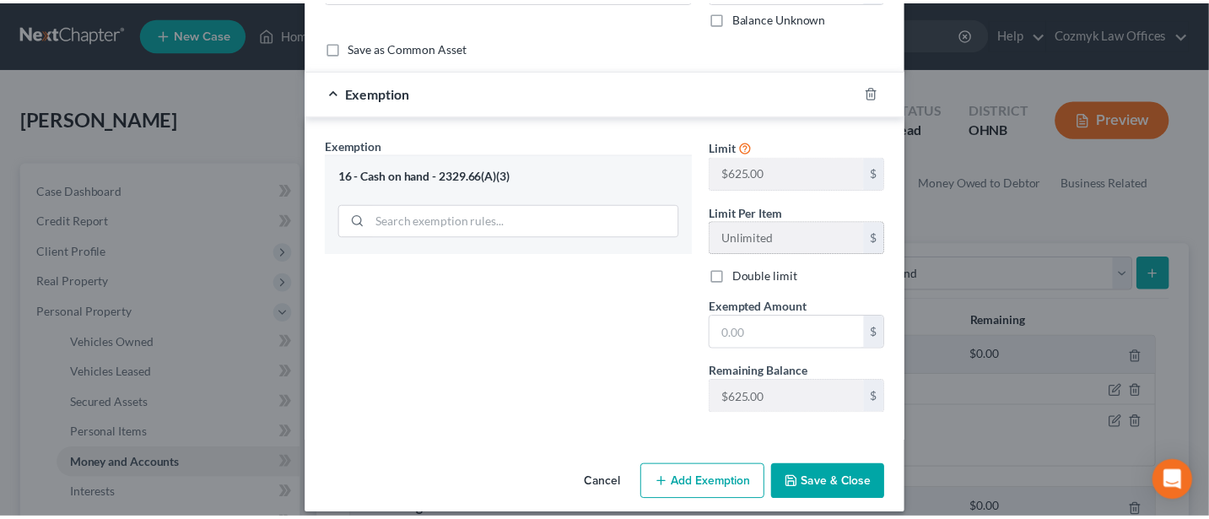
scroll to position [205, 0]
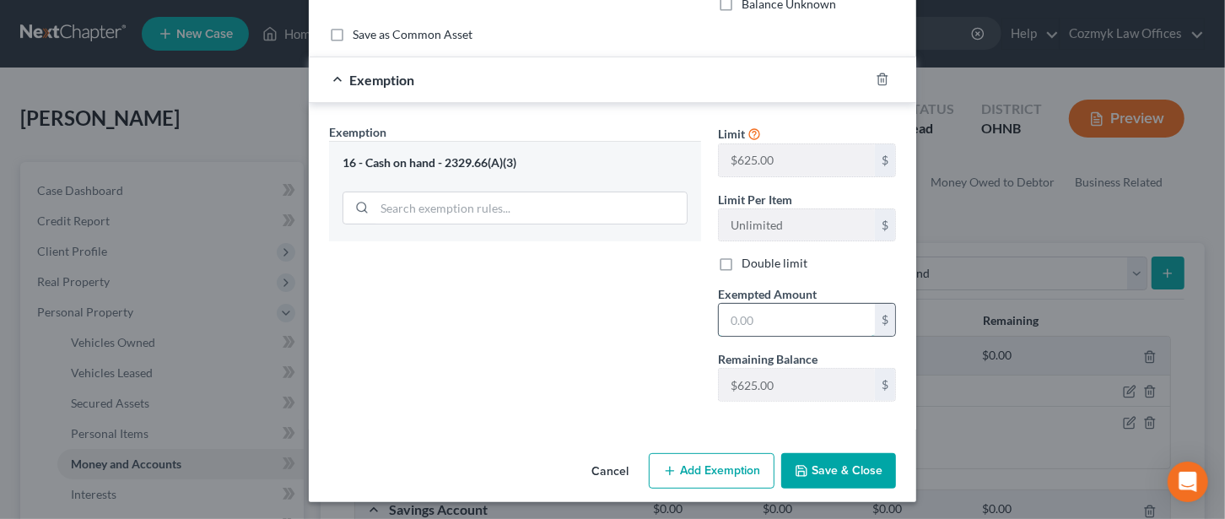
click at [732, 322] on input "text" at bounding box center [797, 320] width 156 height 32
type input "15"
click at [836, 456] on div "Cancel Add Exemption Save & Close" at bounding box center [612, 474] width 607 height 56
click at [836, 456] on button "Save & Close" at bounding box center [838, 470] width 115 height 35
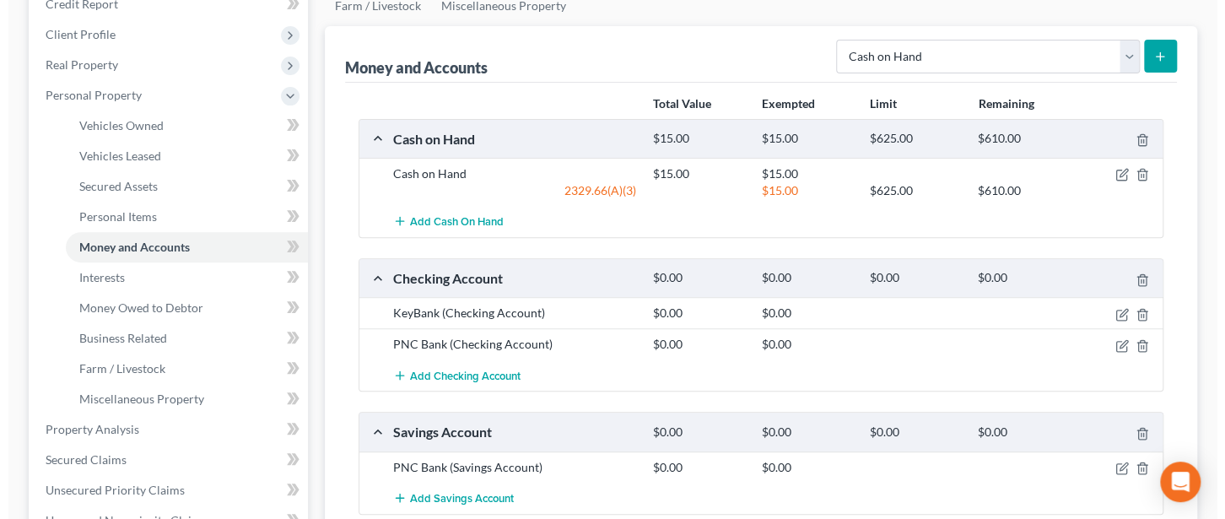
scroll to position [224, 0]
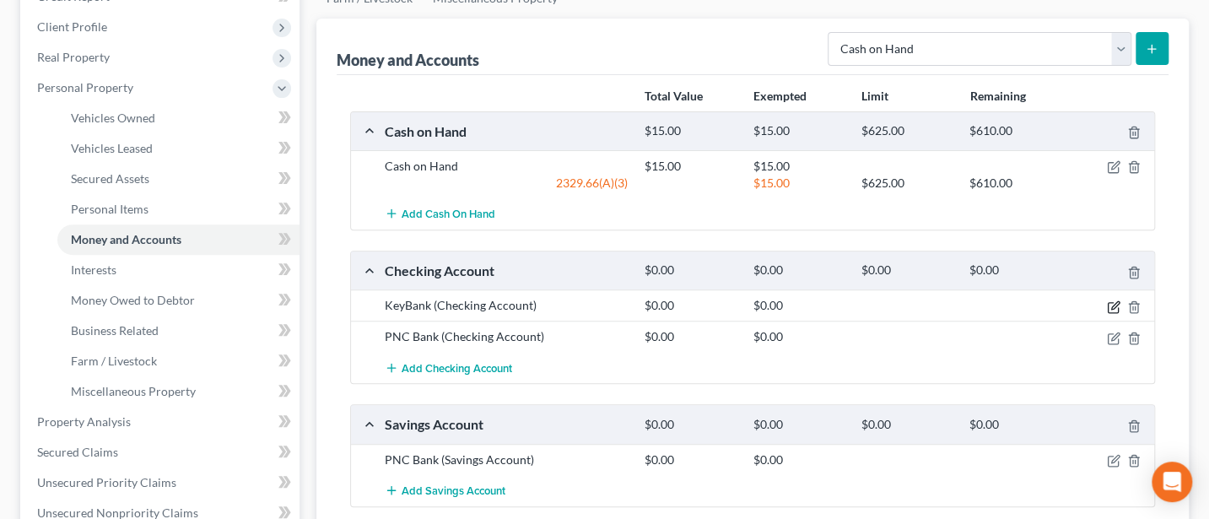
click at [1113, 302] on icon "button" at bounding box center [1113, 306] width 13 height 13
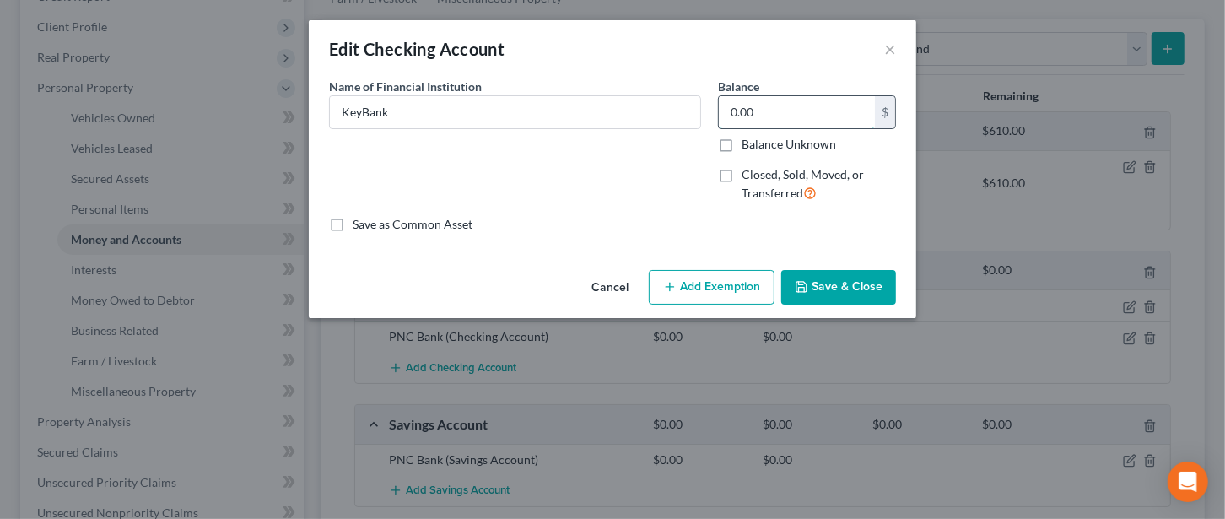
click at [768, 116] on input "0.00" at bounding box center [797, 112] width 156 height 32
type input "183"
click at [715, 285] on button "Add Exemption" at bounding box center [712, 287] width 126 height 35
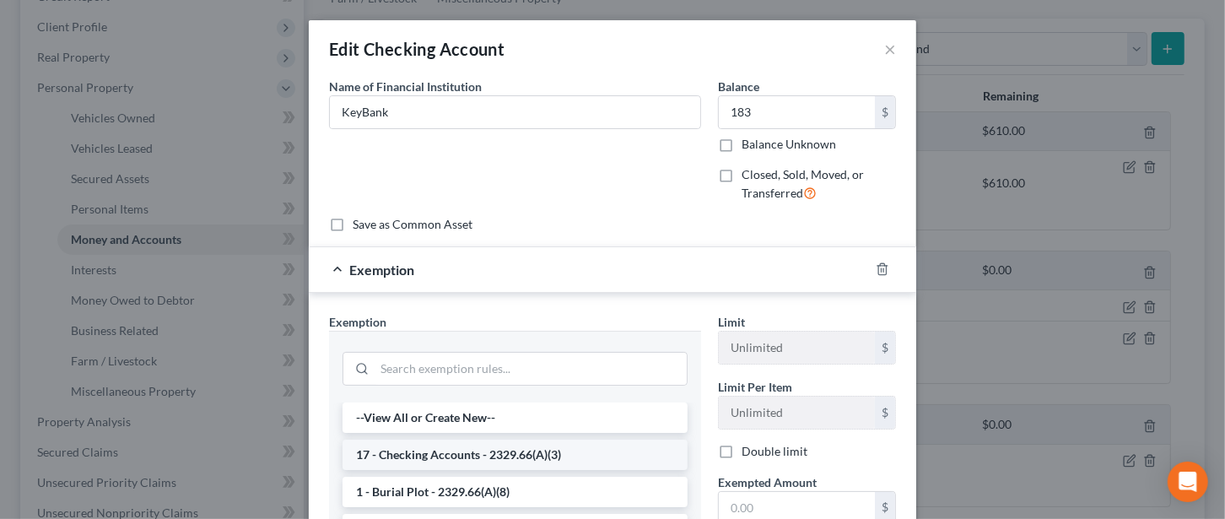
click at [465, 453] on li "17 - Checking Accounts - 2329.66(A)(3)" at bounding box center [514, 454] width 345 height 30
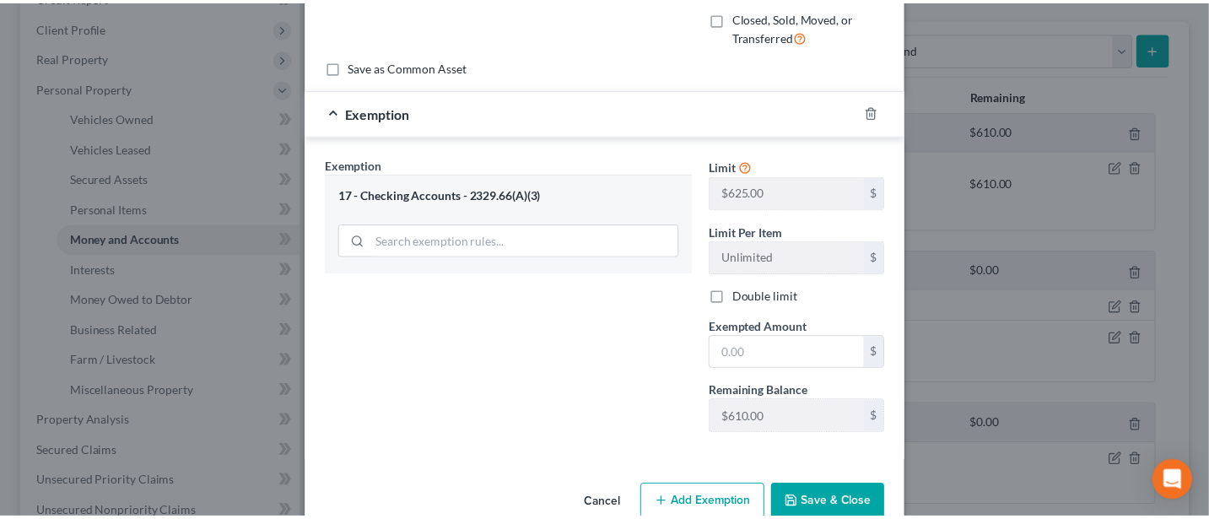
scroll to position [190, 0]
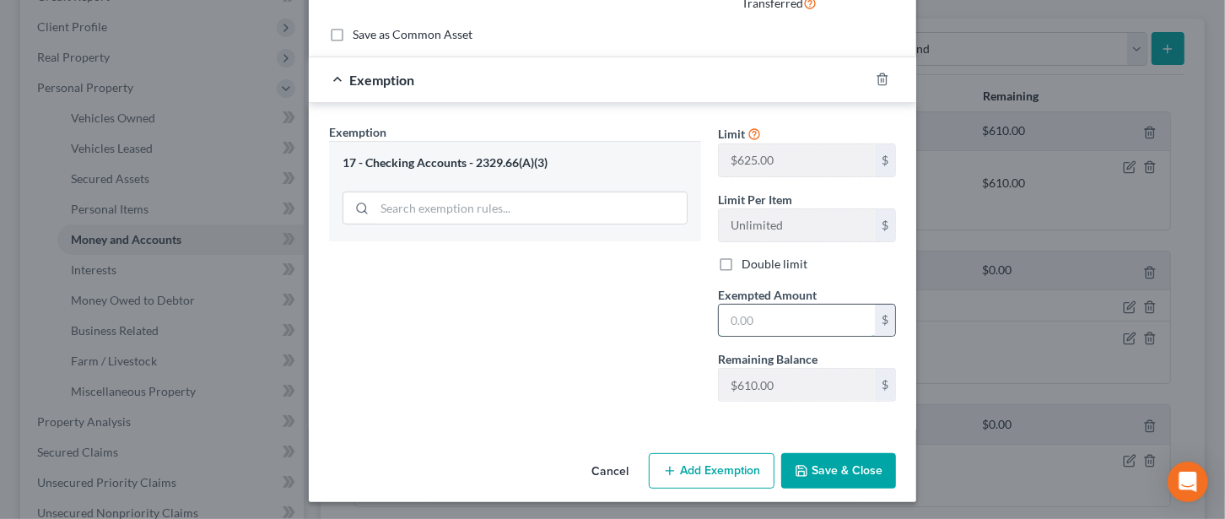
click at [755, 318] on input "text" at bounding box center [797, 321] width 156 height 32
type input "183"
click at [827, 467] on button "Save & Close" at bounding box center [838, 470] width 115 height 35
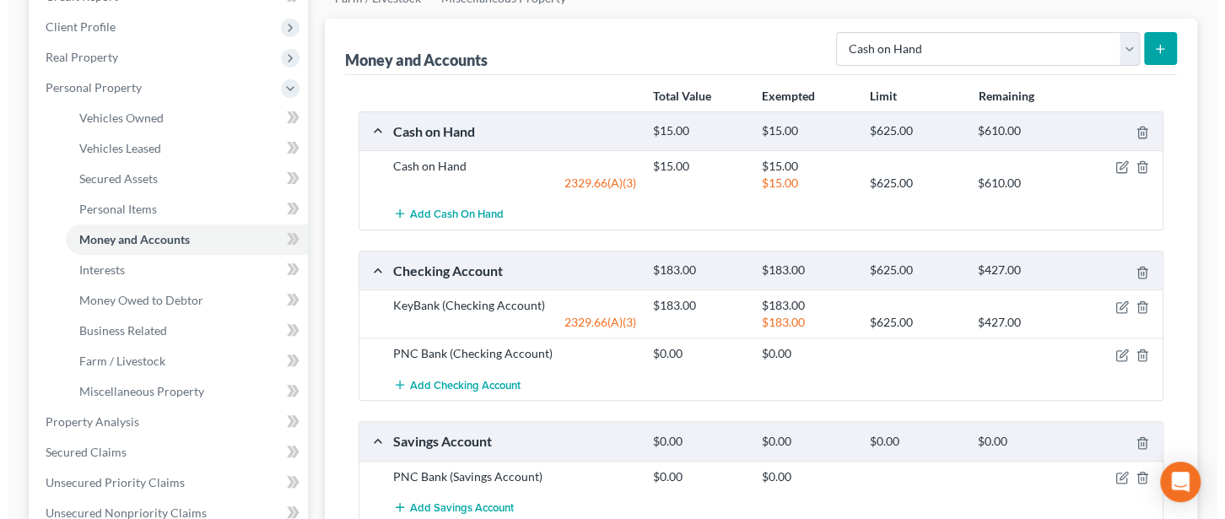
scroll to position [450, 0]
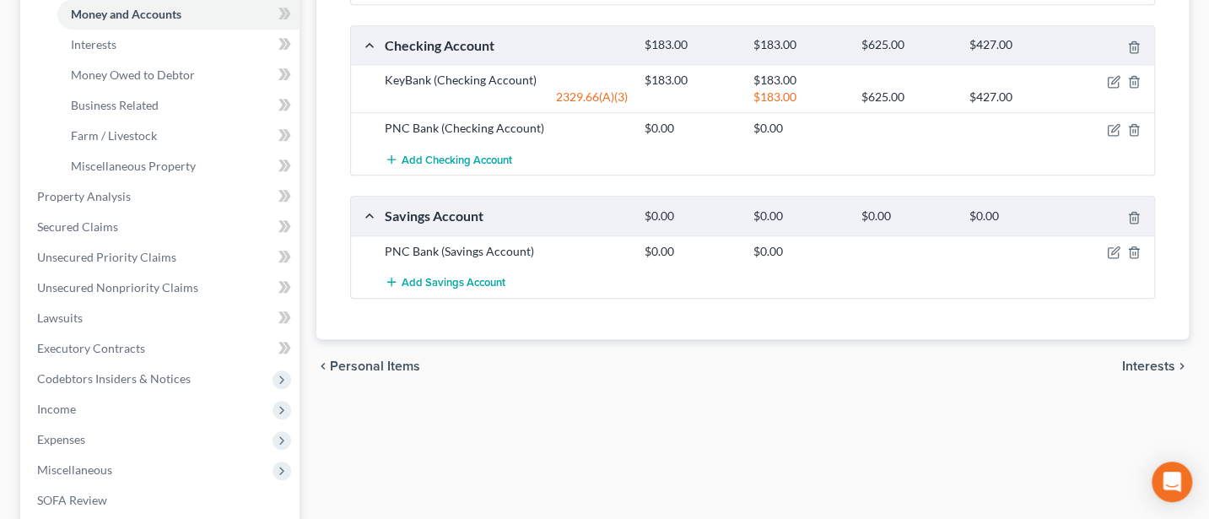
click at [1109, 243] on div at bounding box center [1112, 251] width 87 height 17
click at [1118, 249] on icon "button" at bounding box center [1113, 253] width 10 height 10
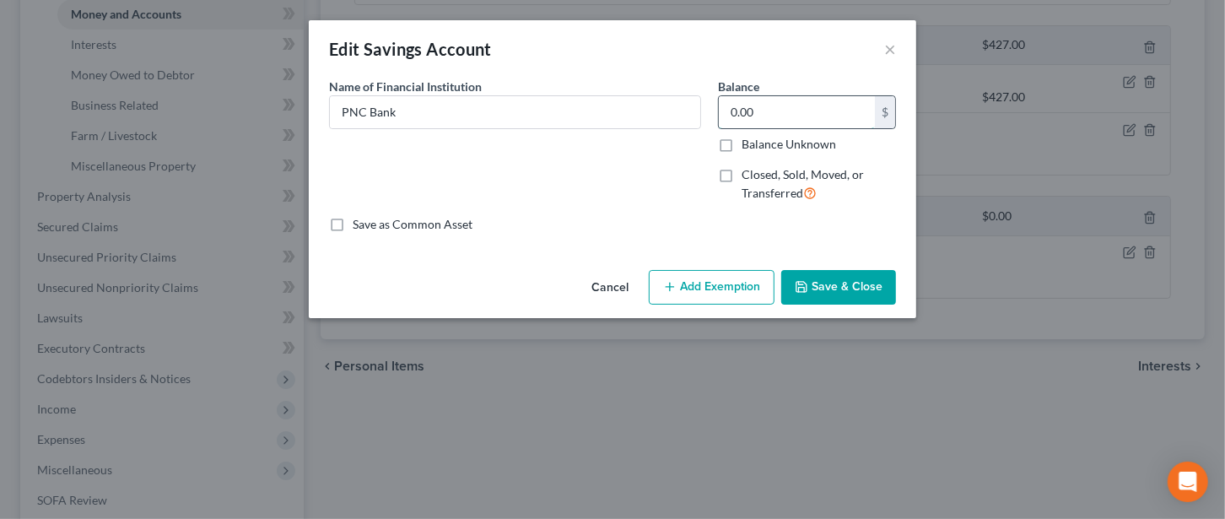
click at [764, 108] on input "0.00" at bounding box center [797, 112] width 156 height 32
type input "2.05"
click at [707, 290] on button "Add Exemption" at bounding box center [712, 287] width 126 height 35
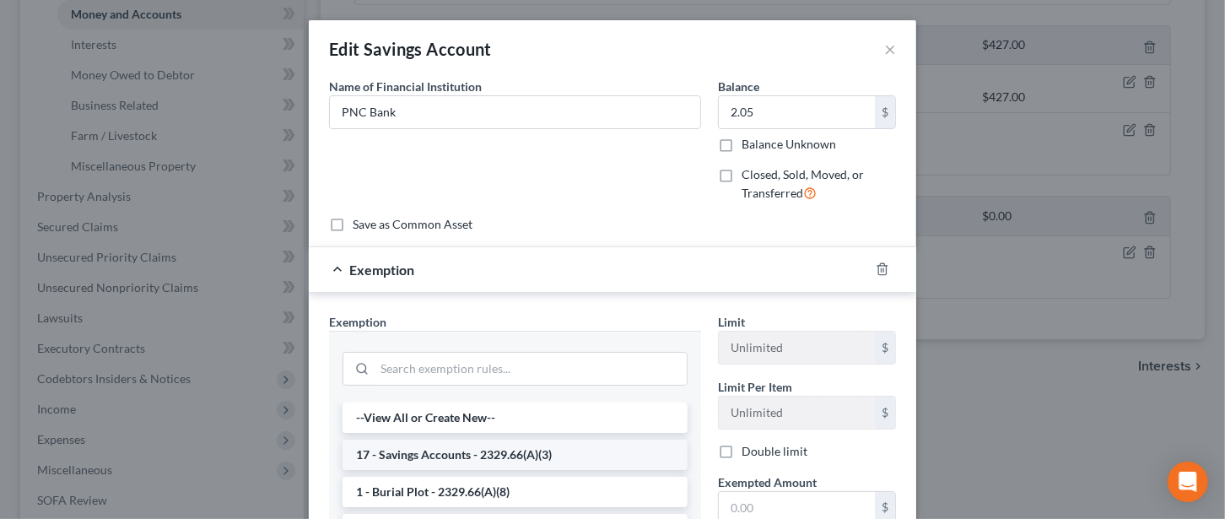
click at [409, 449] on li "17 - Savings Accounts - 2329.66(A)(3)" at bounding box center [514, 454] width 345 height 30
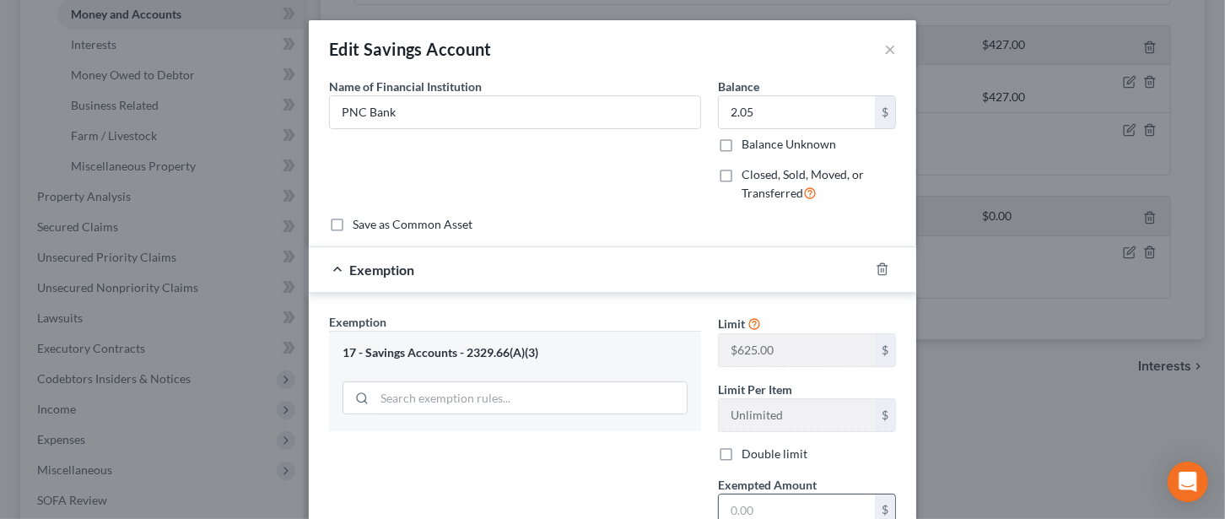
click at [736, 504] on input "text" at bounding box center [797, 510] width 156 height 32
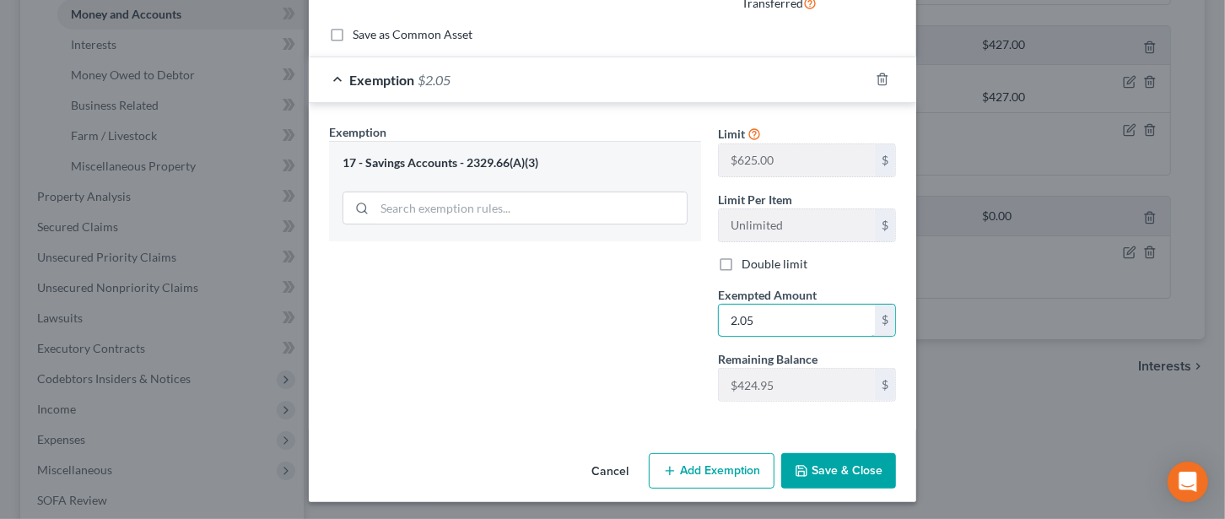
type input "2.05"
click at [844, 457] on button "Save & Close" at bounding box center [838, 470] width 115 height 35
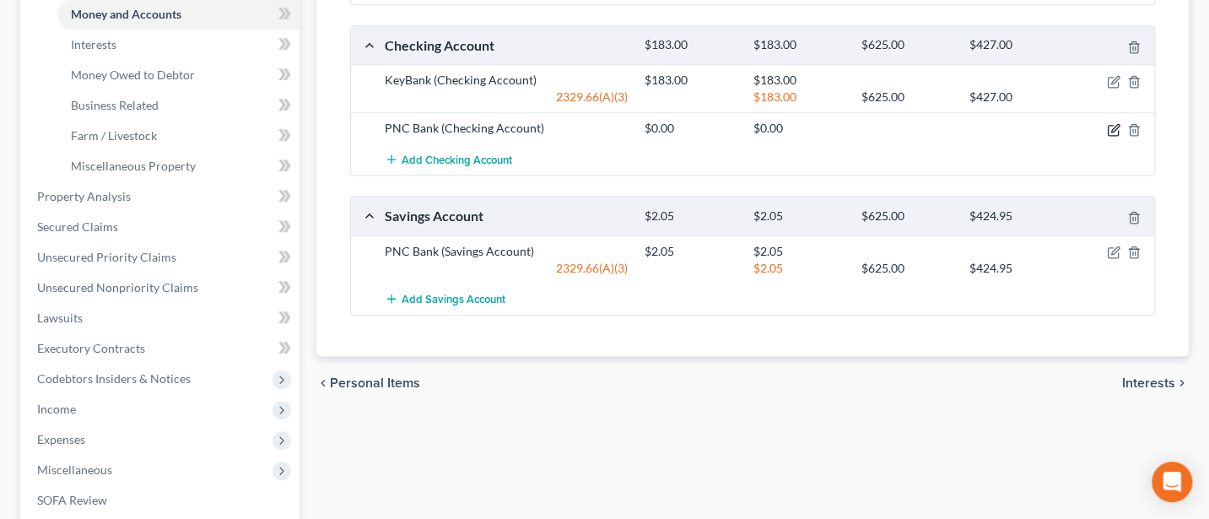
click at [1114, 126] on icon "button" at bounding box center [1115, 128] width 8 height 8
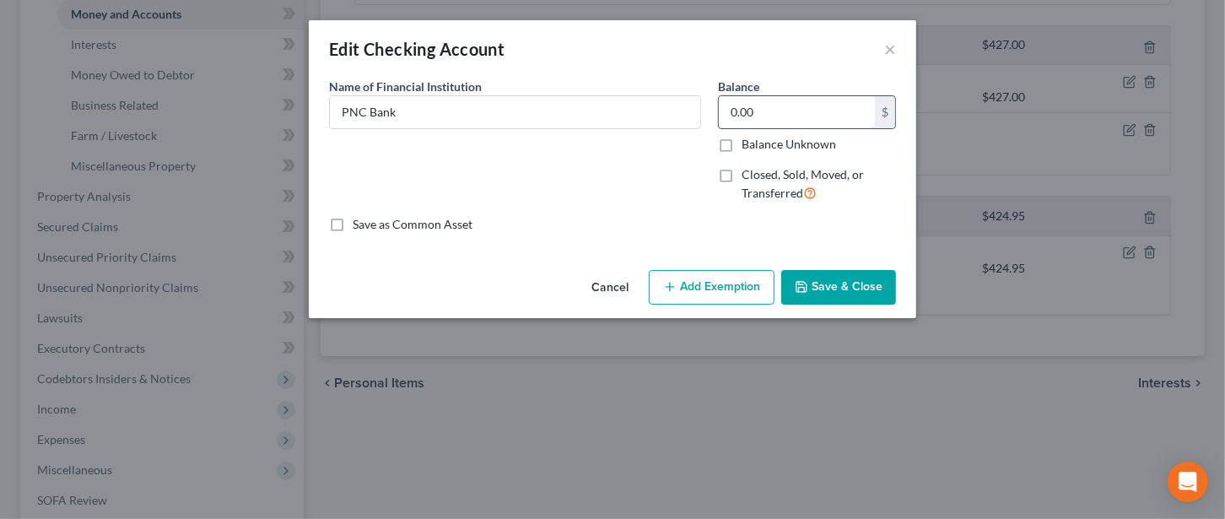
click at [771, 111] on input "0.00" at bounding box center [797, 112] width 156 height 32
type input "1,049"
click at [720, 282] on button "Add Exemption" at bounding box center [712, 287] width 126 height 35
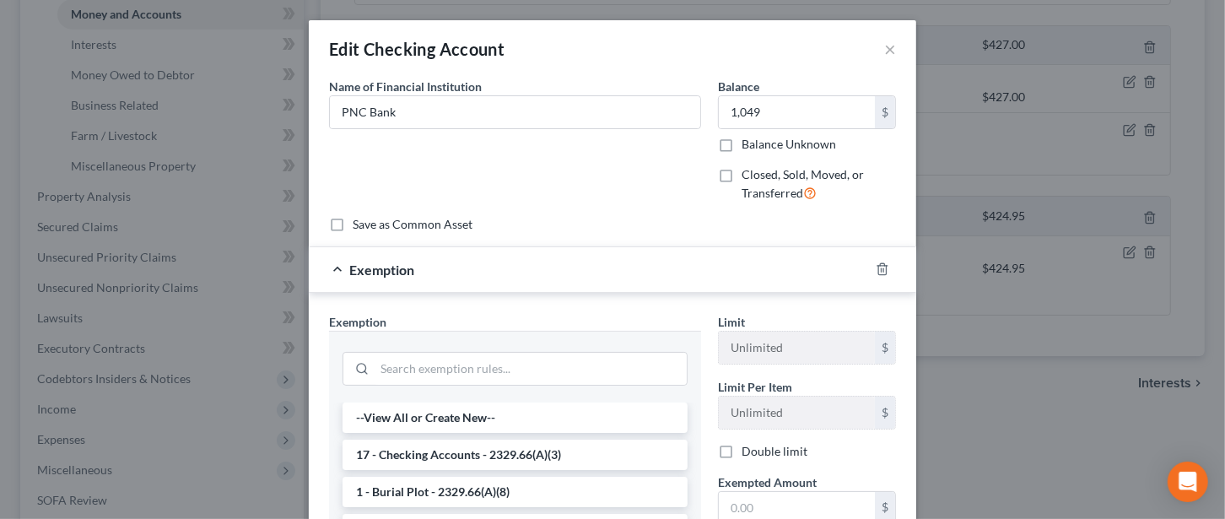
scroll to position [224, 0]
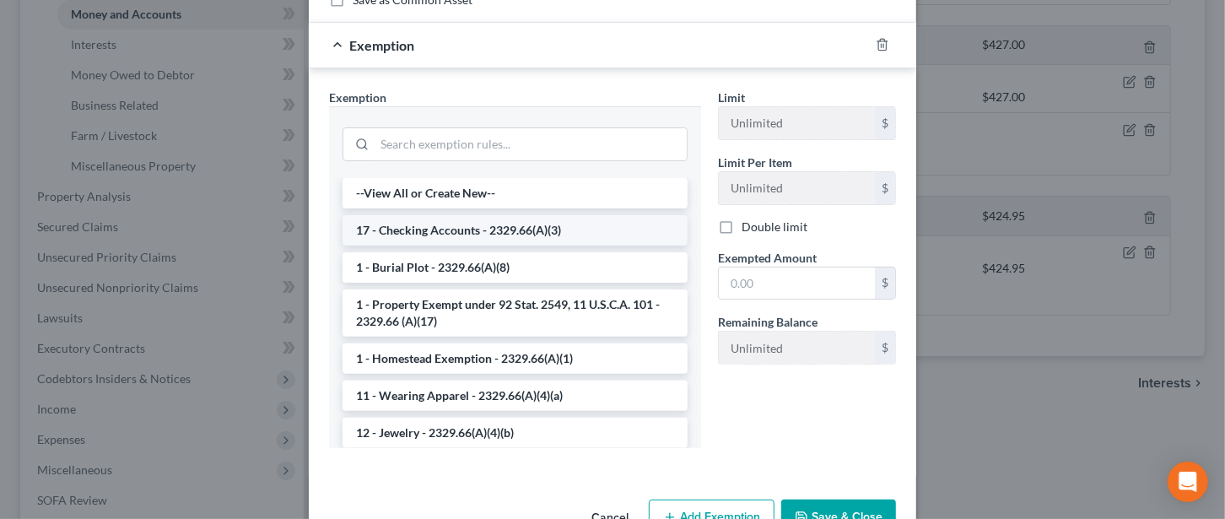
click at [402, 225] on li "17 - Checking Accounts - 2329.66(A)(3)" at bounding box center [514, 230] width 345 height 30
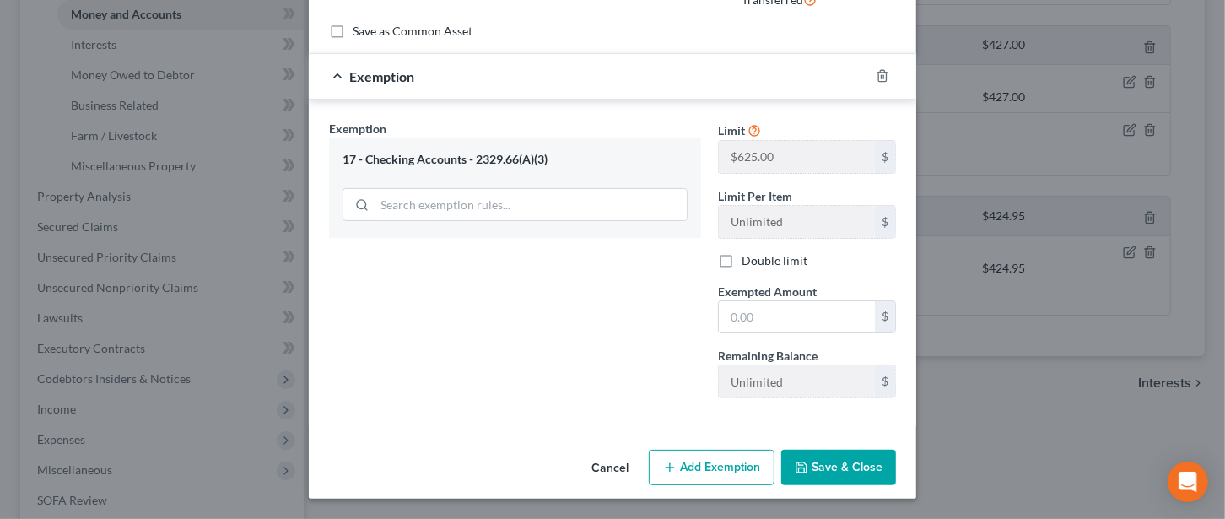
scroll to position [190, 0]
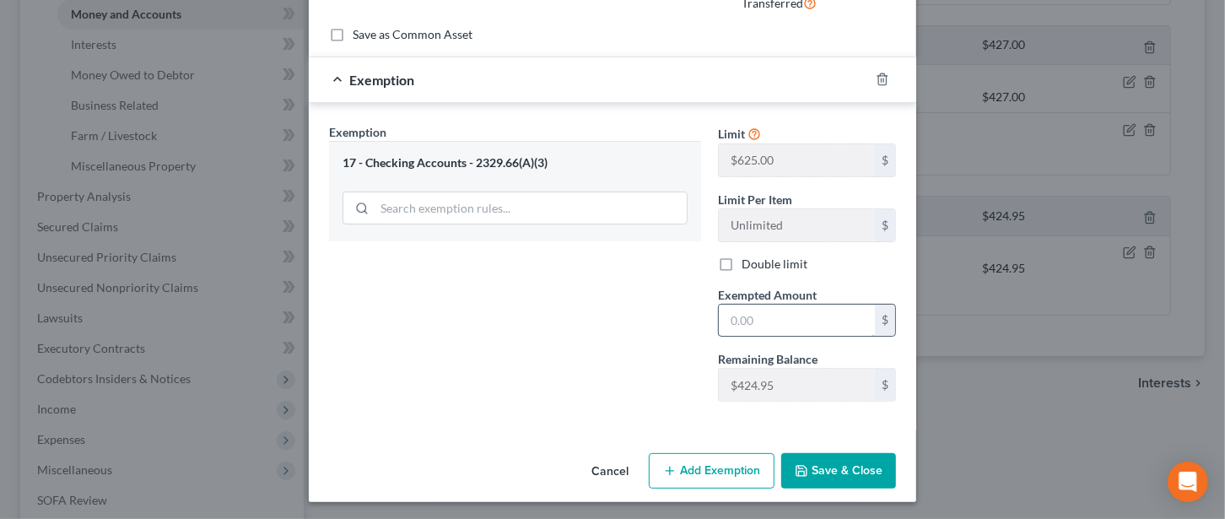
click at [759, 314] on input "text" at bounding box center [797, 321] width 156 height 32
type input "424.95"
click at [720, 462] on button "Add Exemption" at bounding box center [712, 470] width 126 height 35
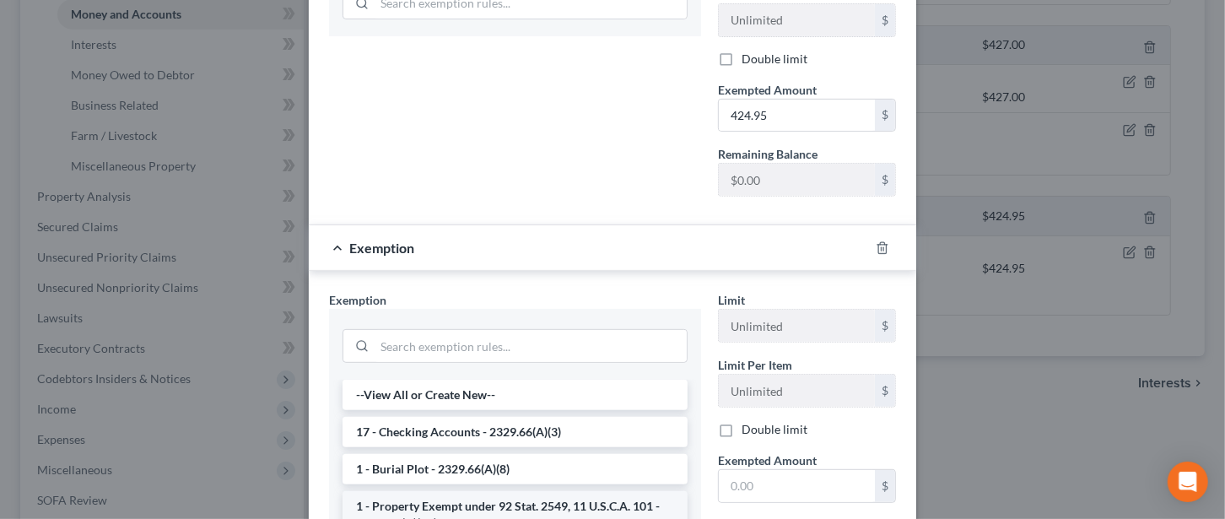
scroll to position [414, 0]
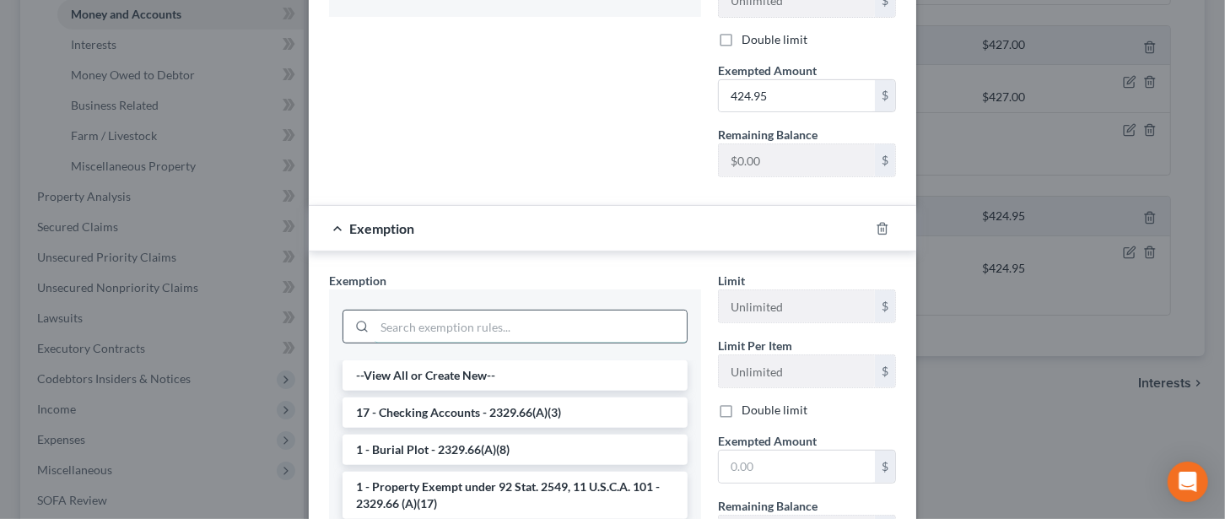
click at [423, 319] on input "search" at bounding box center [531, 326] width 312 height 32
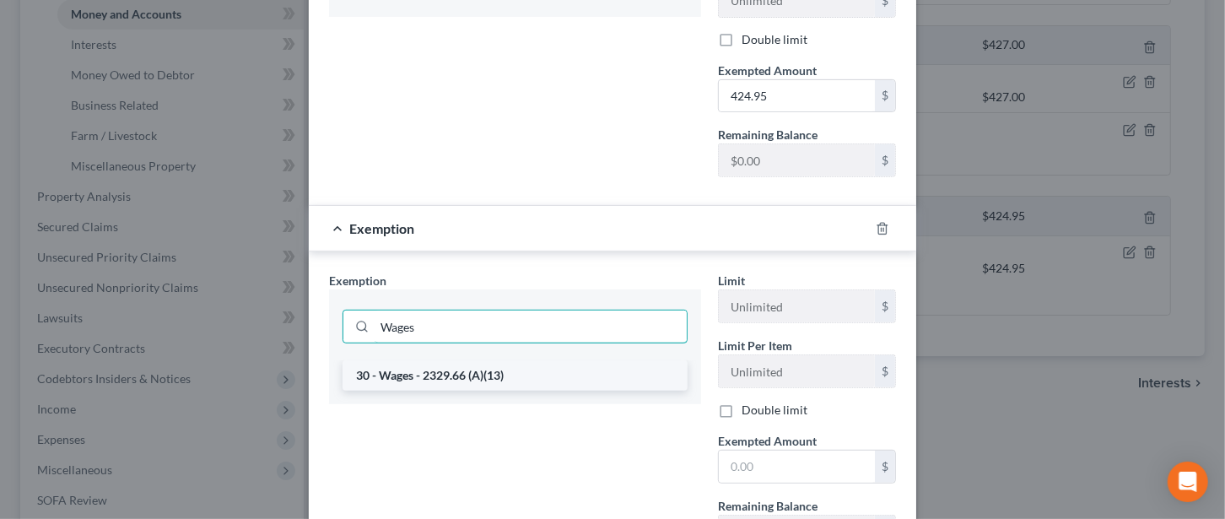
type input "Wages"
click at [521, 372] on li "30 - Wages - 2329.66 (A)(13)" at bounding box center [514, 375] width 345 height 30
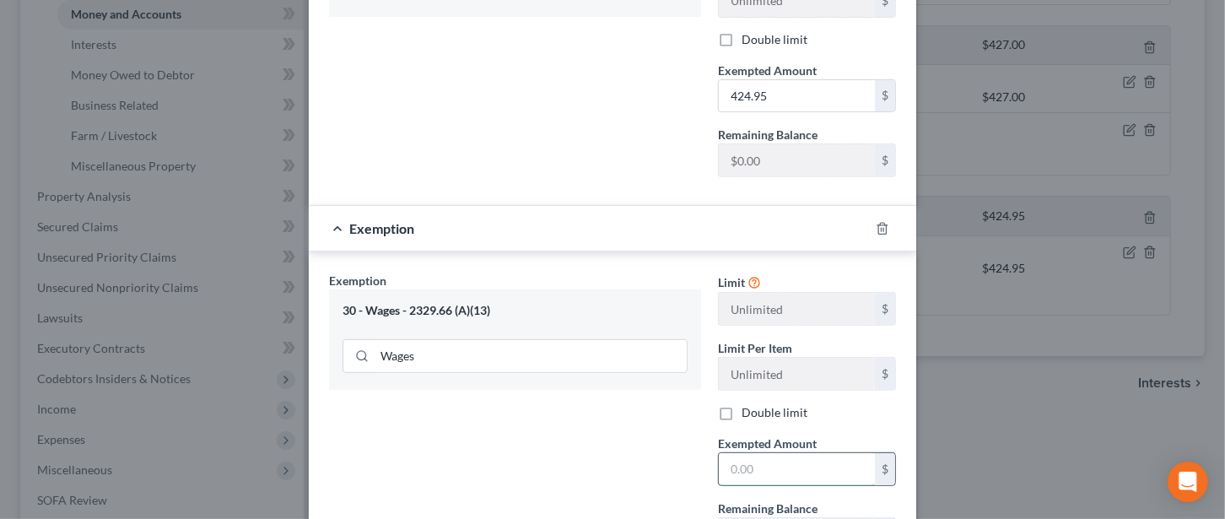
click at [739, 458] on input "text" at bounding box center [797, 469] width 156 height 32
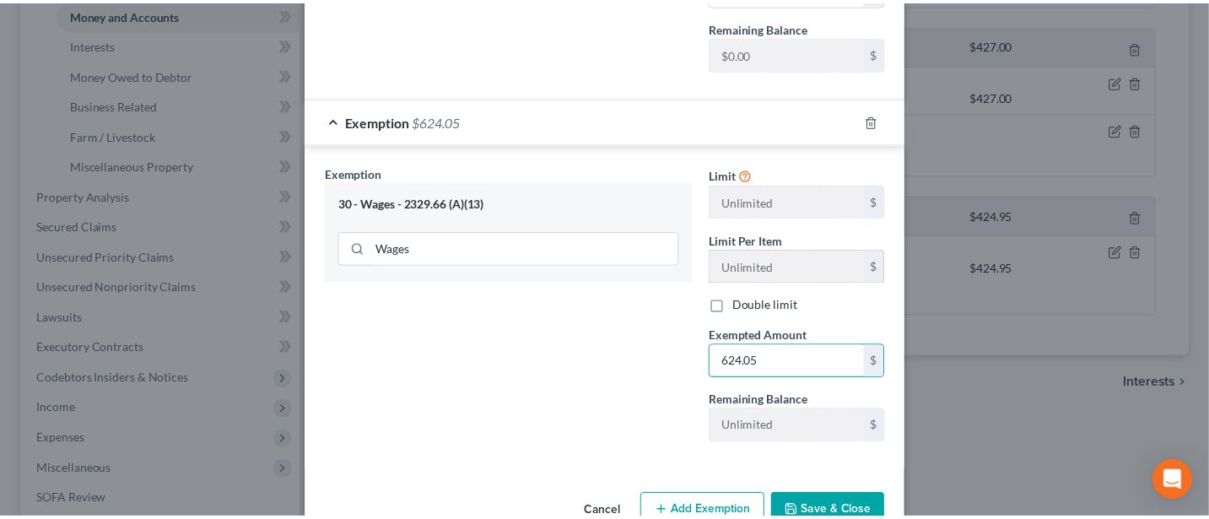
scroll to position [561, 0]
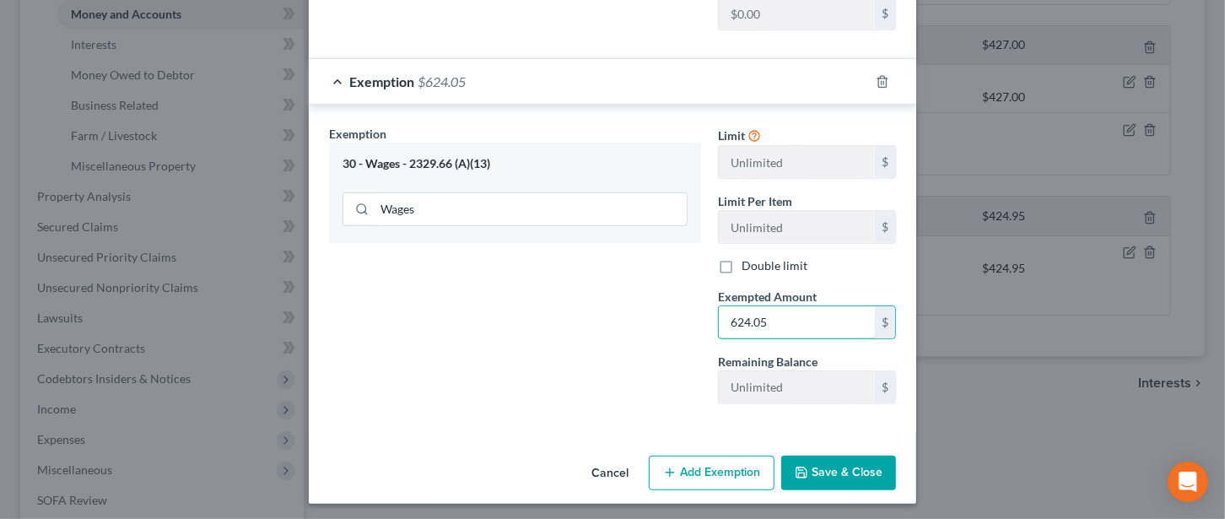
type input "624.05"
click at [838, 466] on button "Save & Close" at bounding box center [838, 472] width 115 height 35
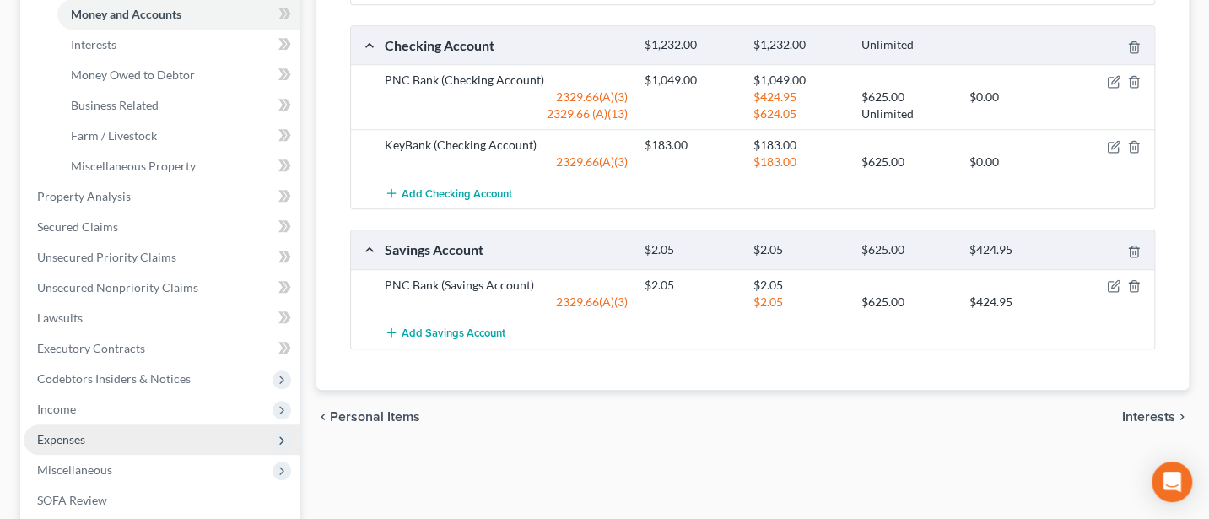
click at [59, 439] on span "Expenses" at bounding box center [61, 439] width 48 height 14
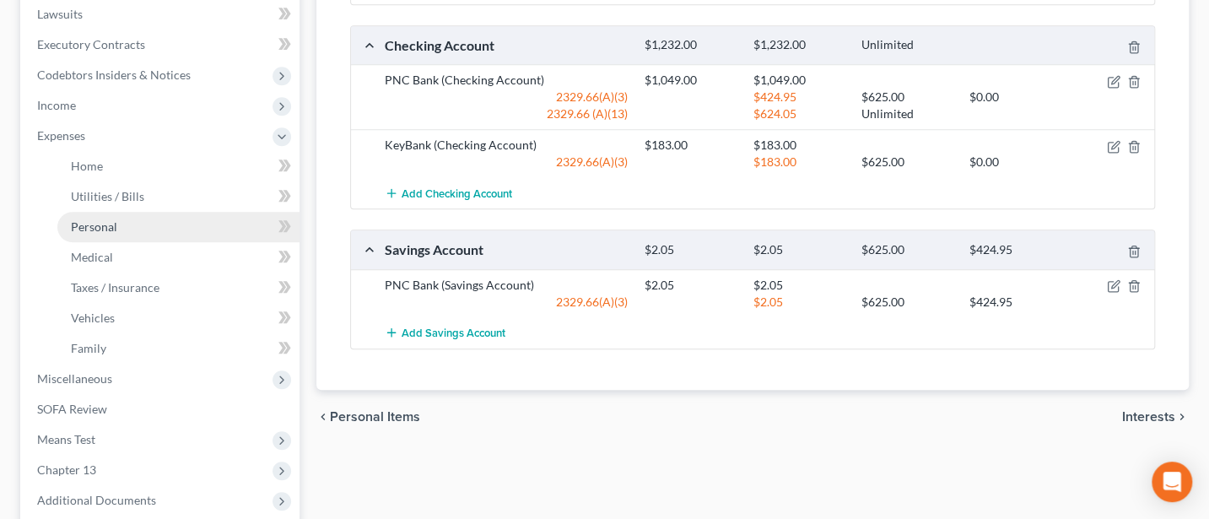
click at [94, 227] on span "Personal" at bounding box center [94, 226] width 46 height 14
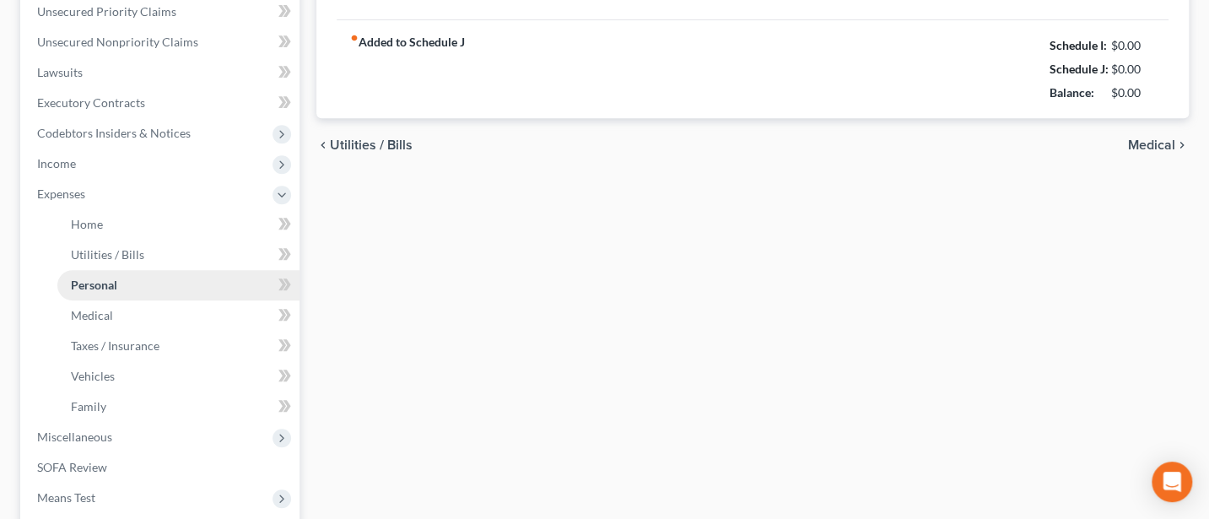
type input "900.00"
type input "50.00"
type input "0.00"
type input "30.00"
type input "50.00"
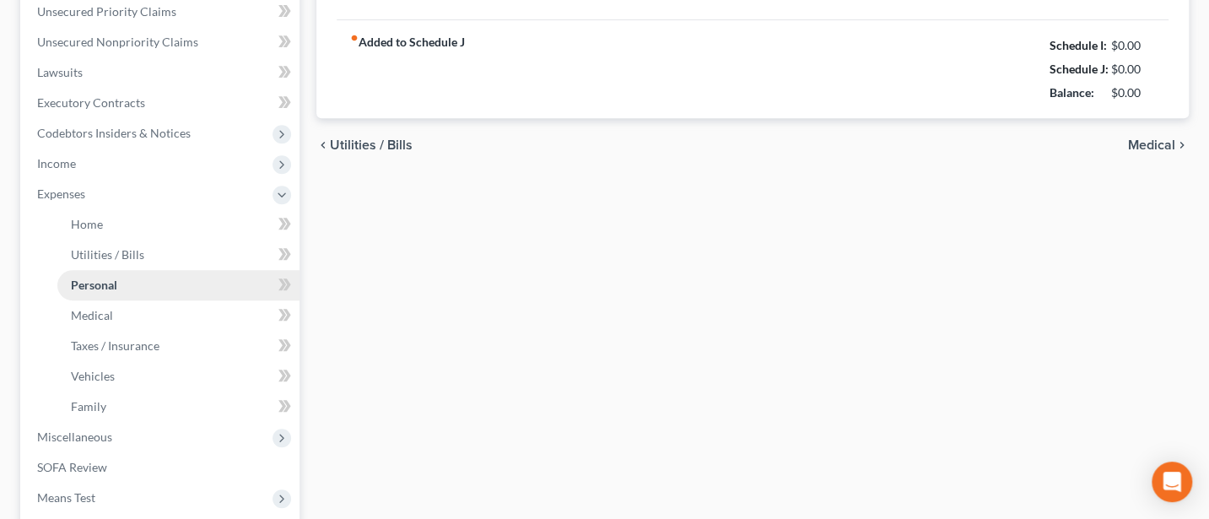
type input "100.00"
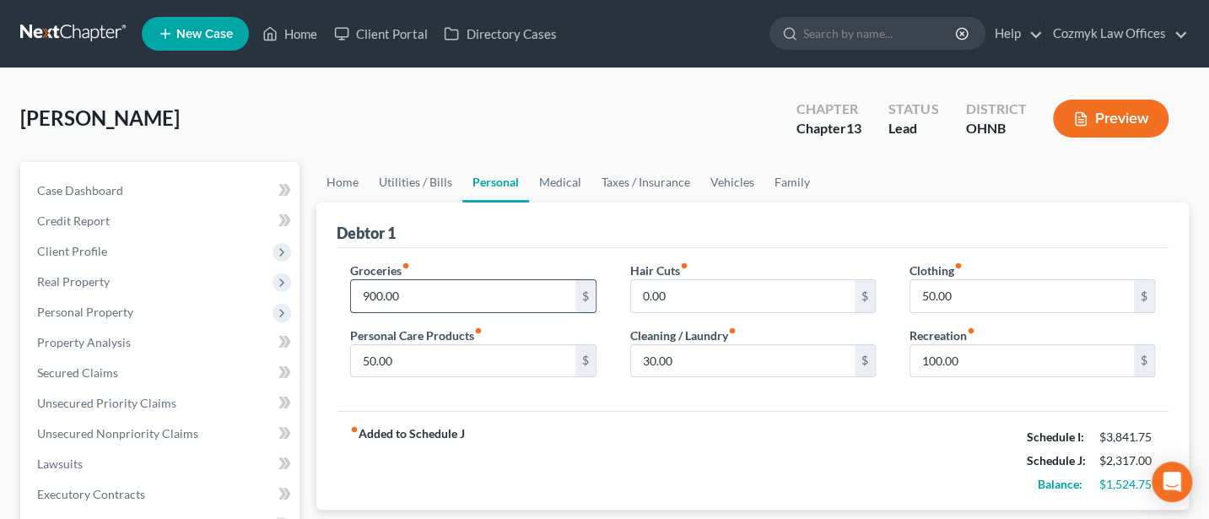
click at [368, 293] on input "900.00" at bounding box center [463, 296] width 224 height 32
type input "800"
click at [784, 168] on link "Family" at bounding box center [792, 182] width 56 height 40
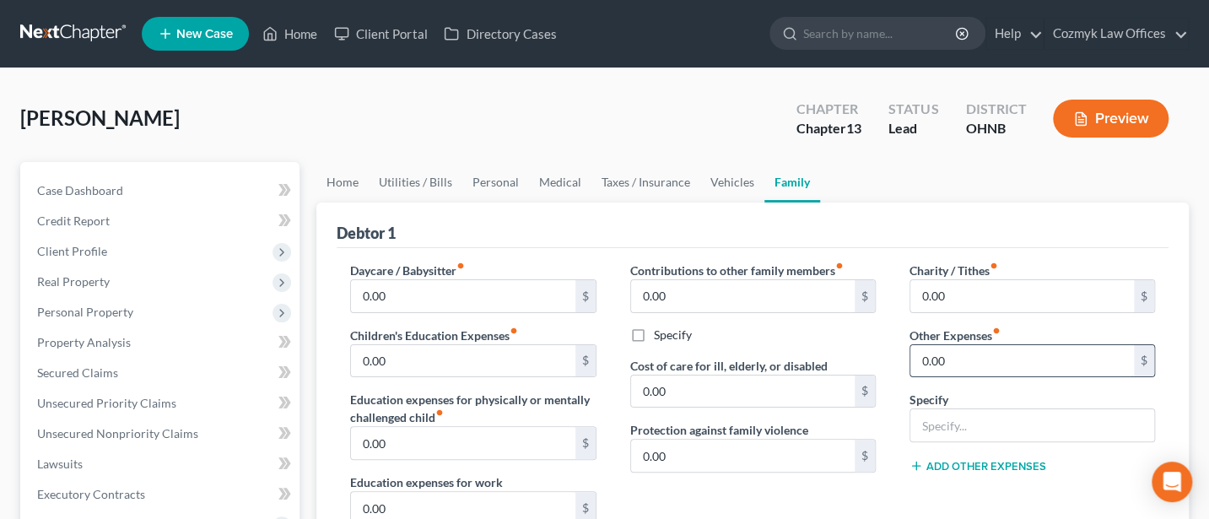
click at [957, 354] on input "0.00" at bounding box center [1022, 361] width 224 height 32
type input "100"
click at [959, 420] on input "text" at bounding box center [1032, 425] width 244 height 32
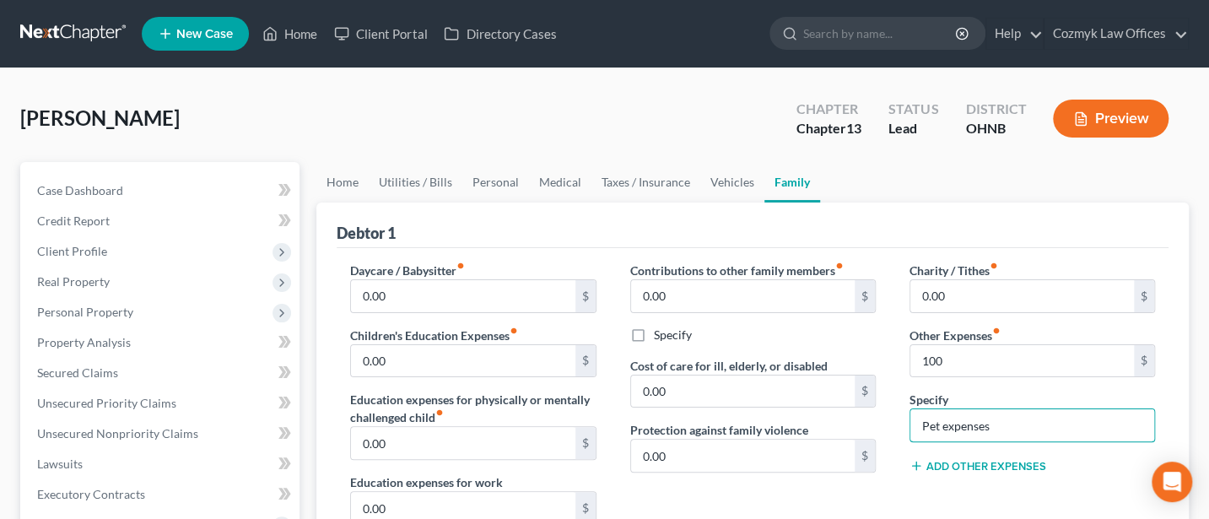
type input "Pet expenses"
click at [899, 486] on div "Charity / Tithes fiber_manual_record 0.00 $ Other Expenses fiber_manual_record …" at bounding box center [1031, 440] width 279 height 358
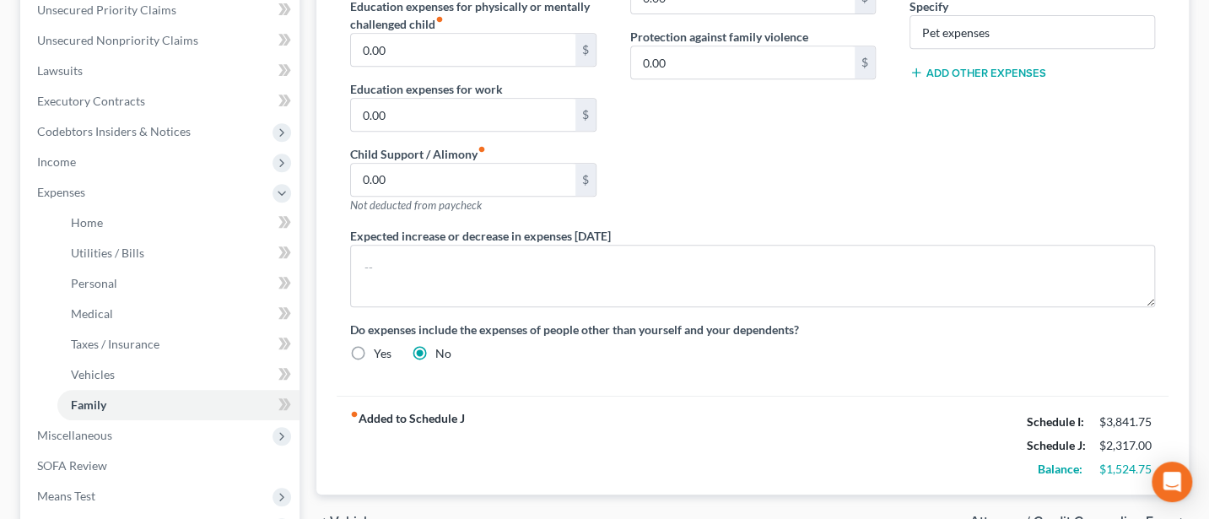
scroll to position [618, 0]
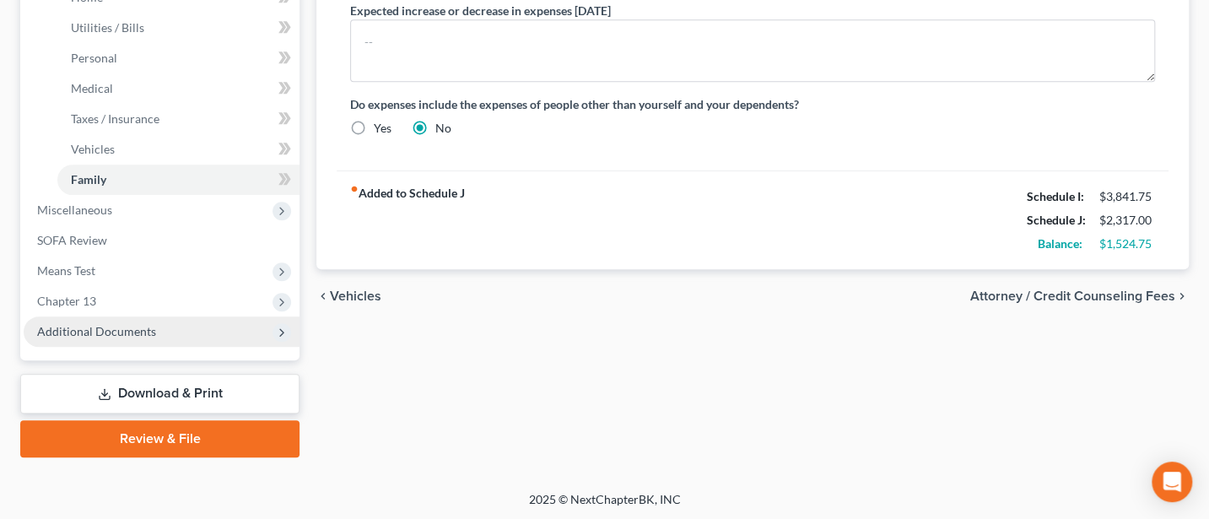
click at [85, 334] on span "Additional Documents" at bounding box center [96, 331] width 119 height 14
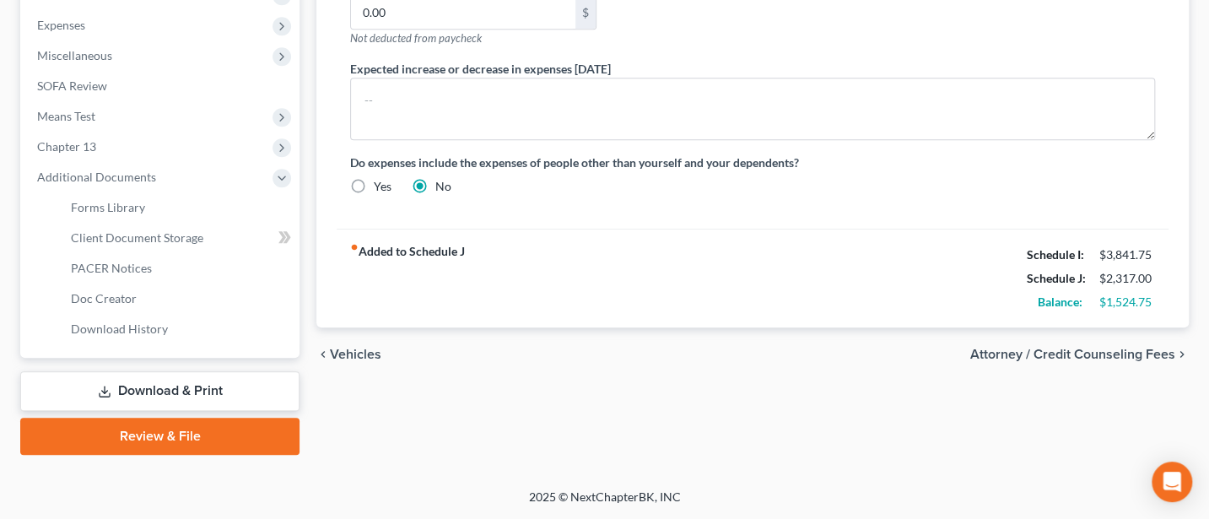
scroll to position [558, 0]
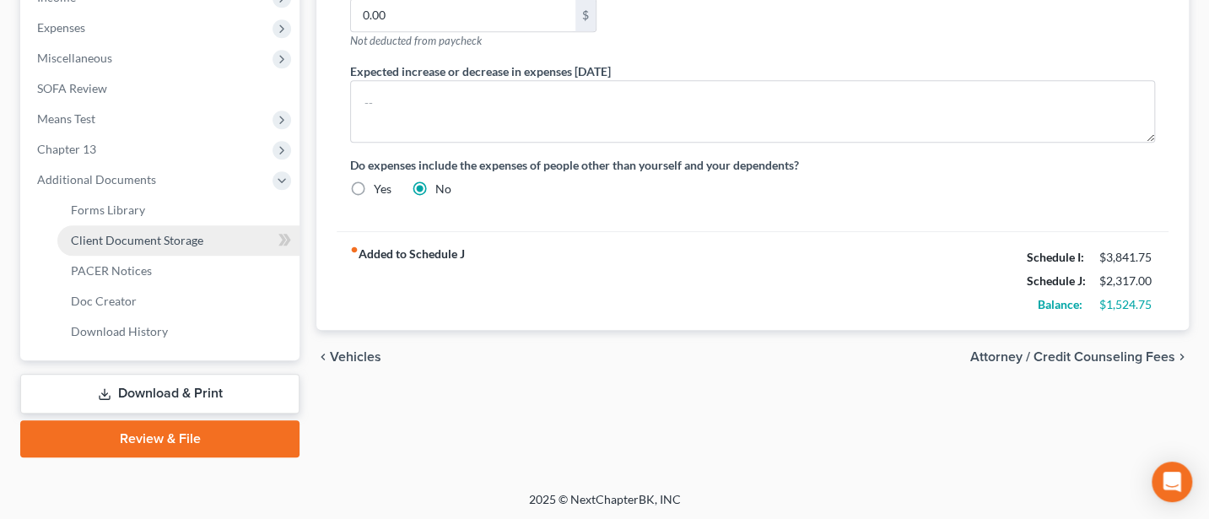
click at [117, 234] on span "Client Document Storage" at bounding box center [137, 240] width 132 height 14
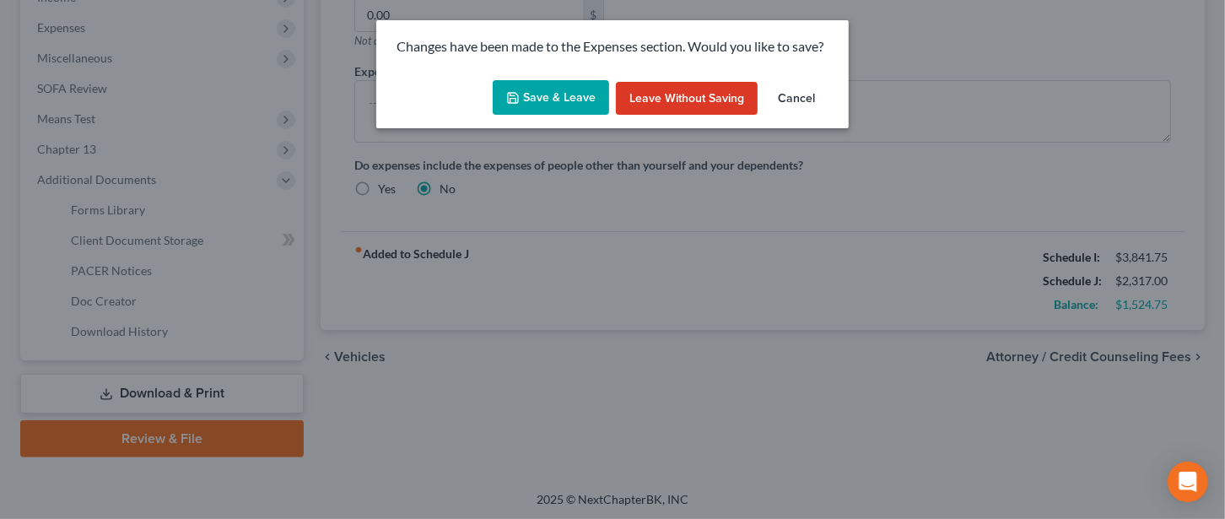
click at [608, 91] on button "Save & Leave" at bounding box center [551, 97] width 116 height 35
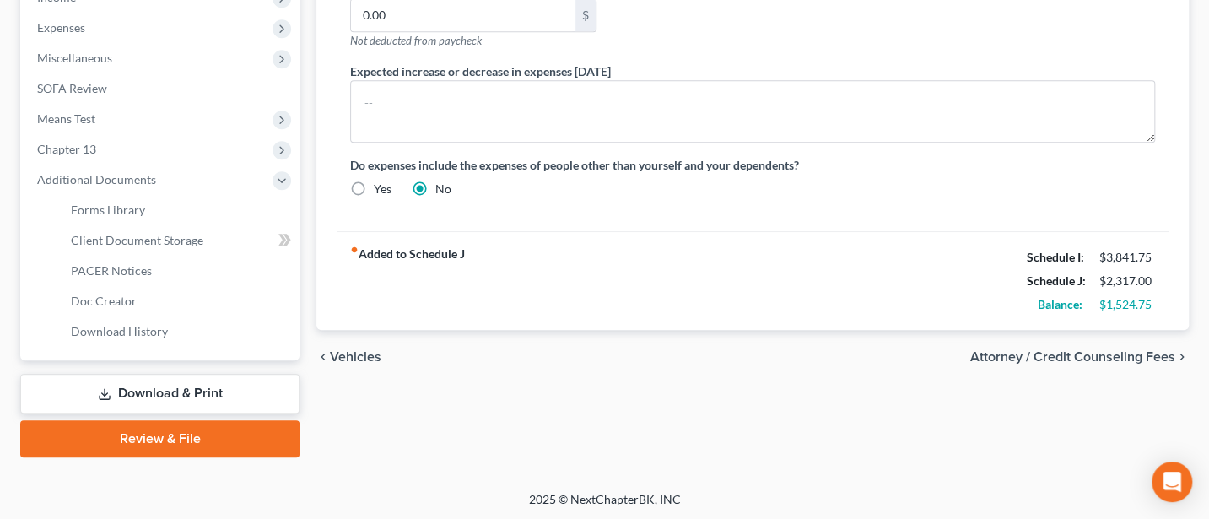
type input "100.00"
select select "5"
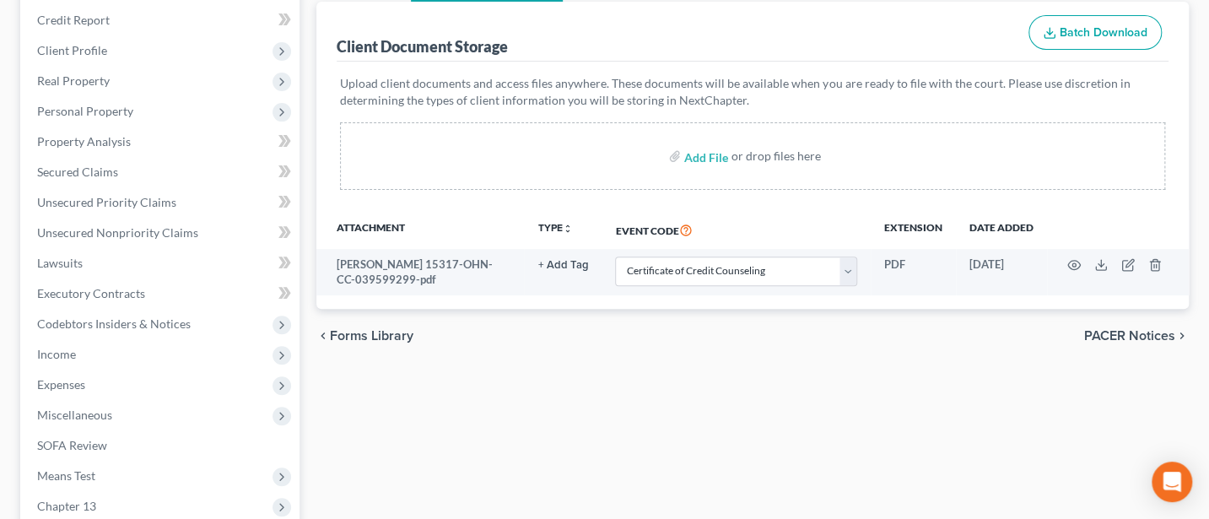
scroll to position [224, 0]
